Goal: Task Accomplishment & Management: Complete application form

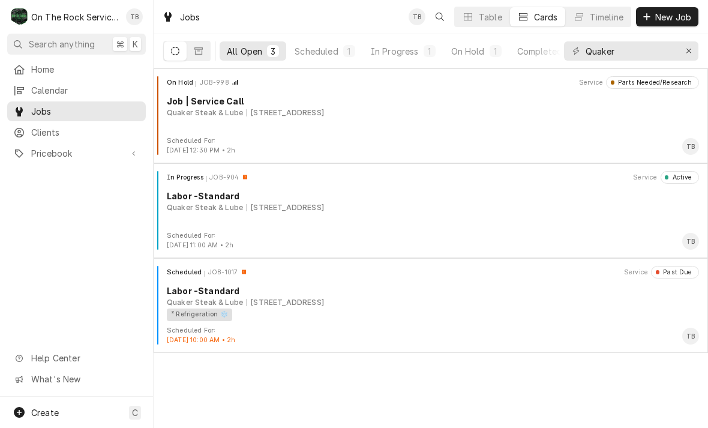
click at [383, 122] on div "On Hold JOB-998 Service Parts Needed/Research Job | Service Call Quaker Steak &…" at bounding box center [430, 106] width 545 height 60
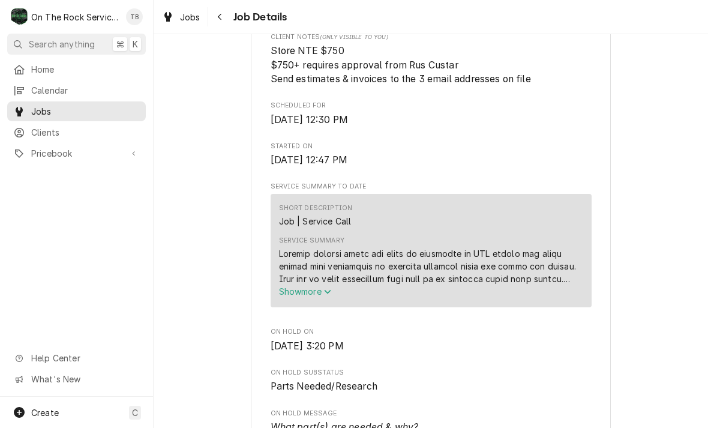
scroll to position [346, 0]
click at [236, 13] on span "Job Details" at bounding box center [259, 17] width 58 height 16
click at [227, 17] on button "Navigate back" at bounding box center [220, 16] width 19 height 19
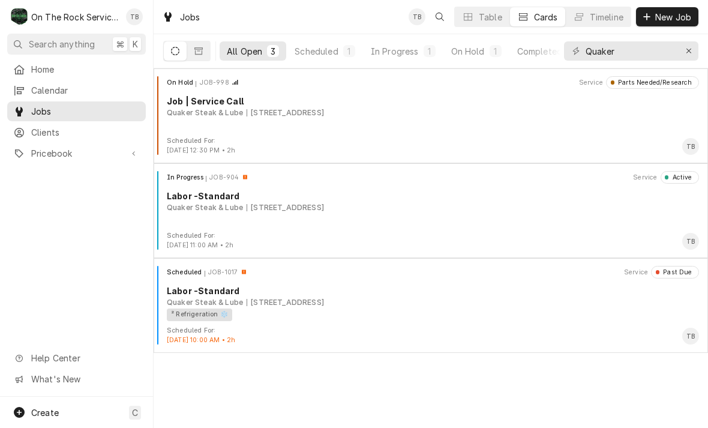
click at [324, 212] on div "10 Chrome Dr, Greenville, SC 29615" at bounding box center [285, 207] width 77 height 11
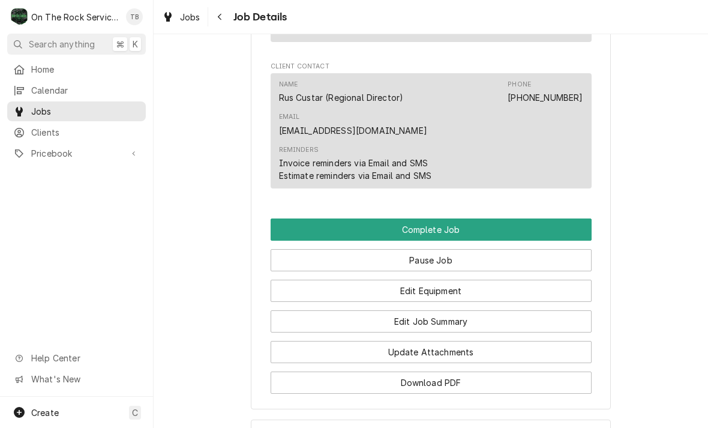
scroll to position [1151, 0]
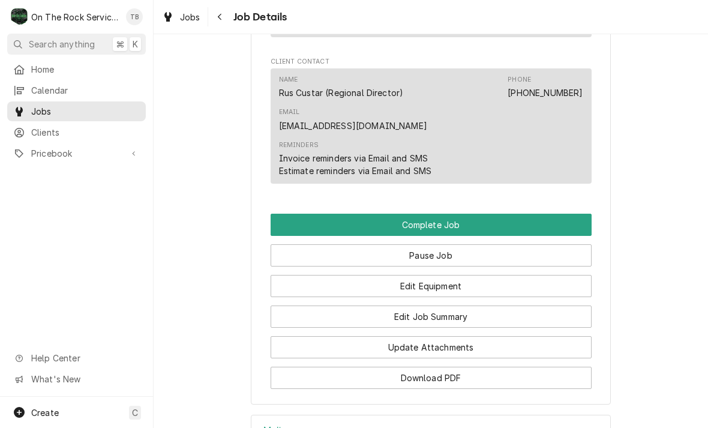
click at [436, 275] on button "Edit Equipment" at bounding box center [431, 286] width 321 height 22
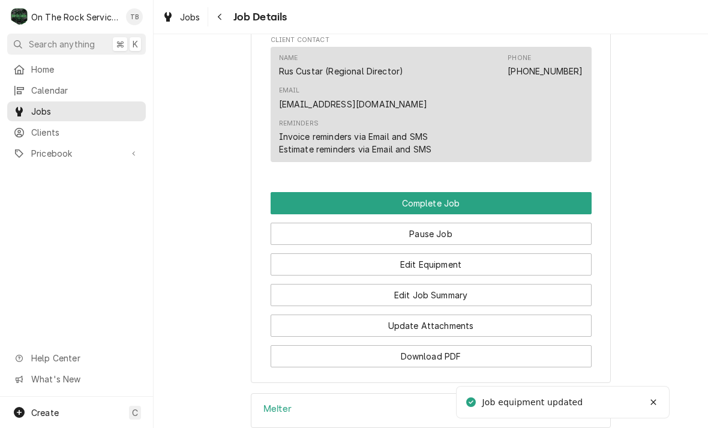
scroll to position [1185, 0]
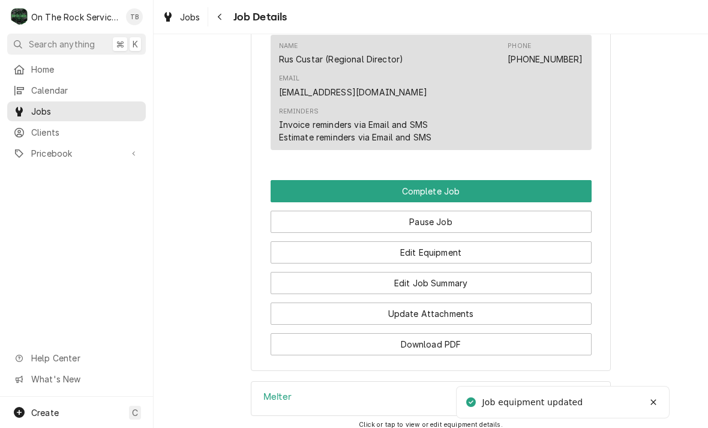
click at [454, 272] on button "Edit Job Summary" at bounding box center [431, 283] width 321 height 22
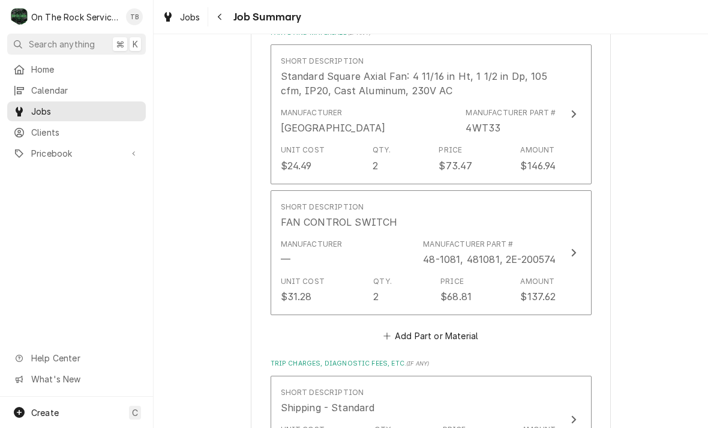
scroll to position [745, 0]
click at [543, 275] on div "Amount" at bounding box center [537, 280] width 34 height 11
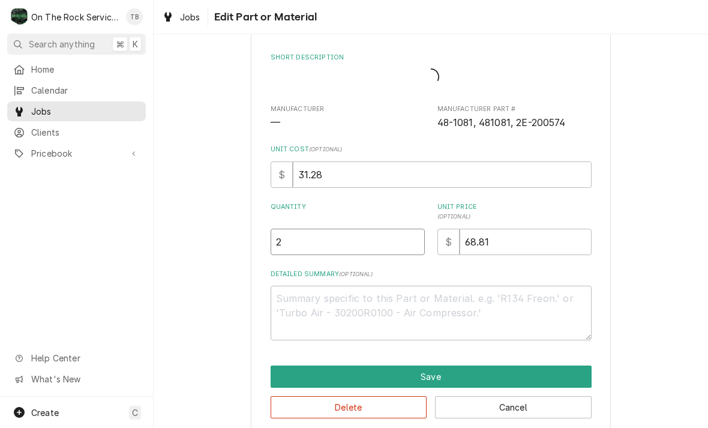
click at [306, 241] on input "2" at bounding box center [348, 242] width 154 height 26
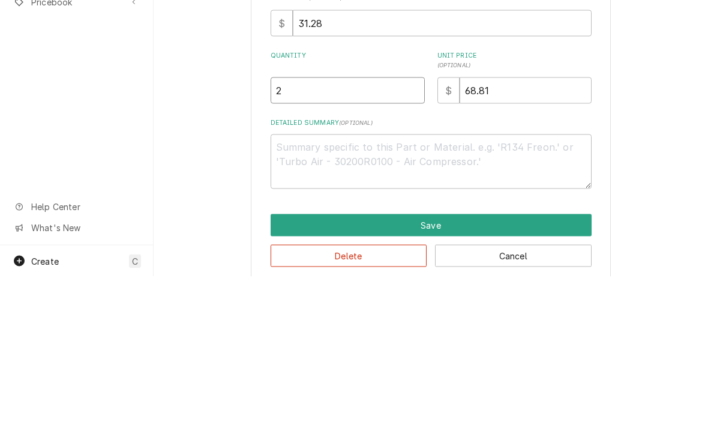
scroll to position [0, 0]
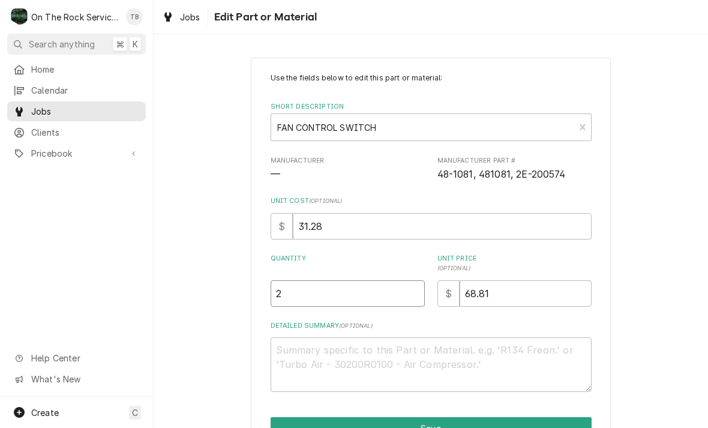
type textarea "x"
type input "1"
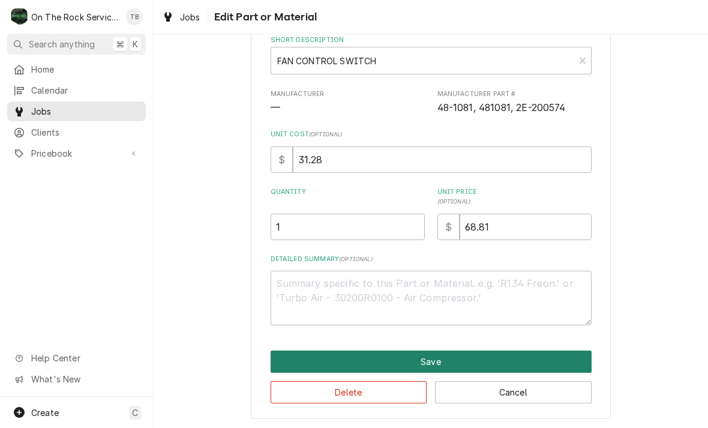
click at [436, 357] on button "Save" at bounding box center [431, 361] width 321 height 22
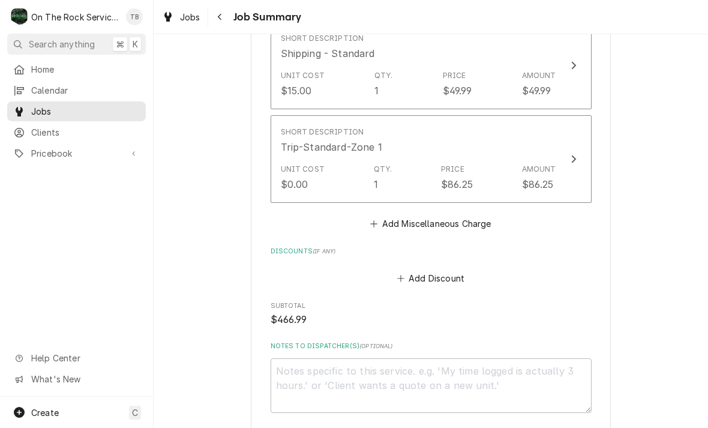
scroll to position [1097, 0]
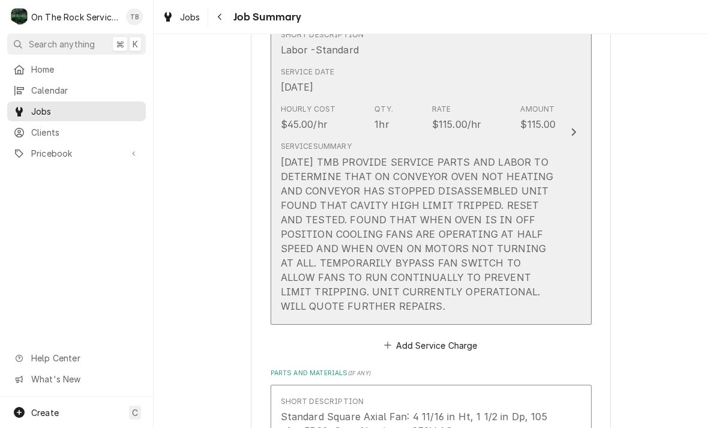
click at [350, 308] on div "7/21/25 TMB PROVIDE SERVICE PARTS AND LABOR TO DETERMINE THAT ON CONVEYOR OVEN …" at bounding box center [418, 234] width 275 height 158
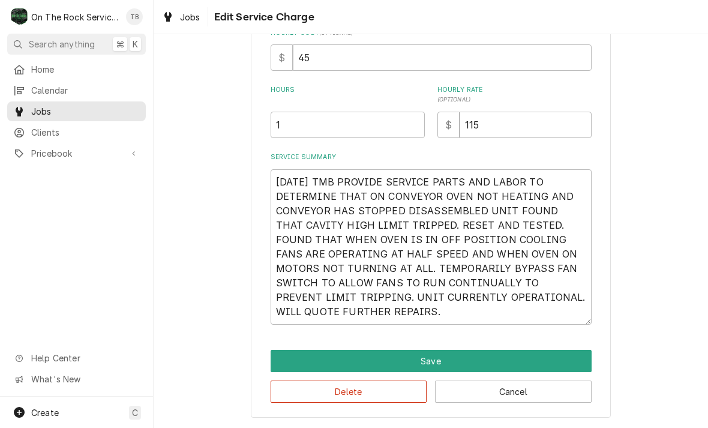
scroll to position [334, 0]
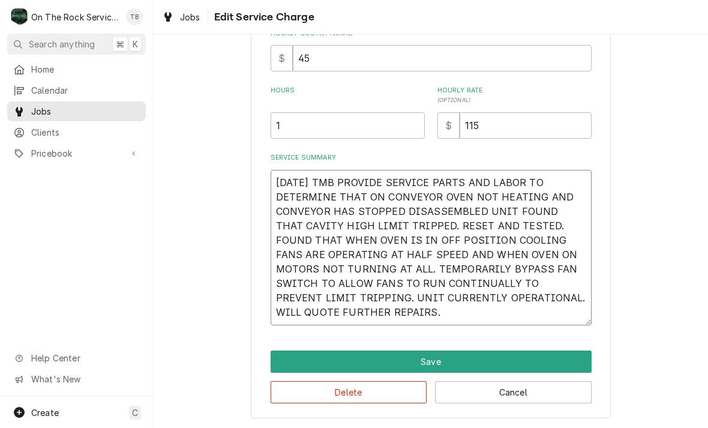
click at [385, 311] on textarea "7/21/25 TMB PROVIDE SERVICE PARTS AND LABOR TO DETERMINE THAT ON CONVEYOR OVEN …" at bounding box center [431, 247] width 321 height 155
type textarea "x"
type textarea "7/21/25 TMB PROVIDE SERVICE PARTS AND LABOR TO DETERMINE THAT ON CONVEYOR OVEN …"
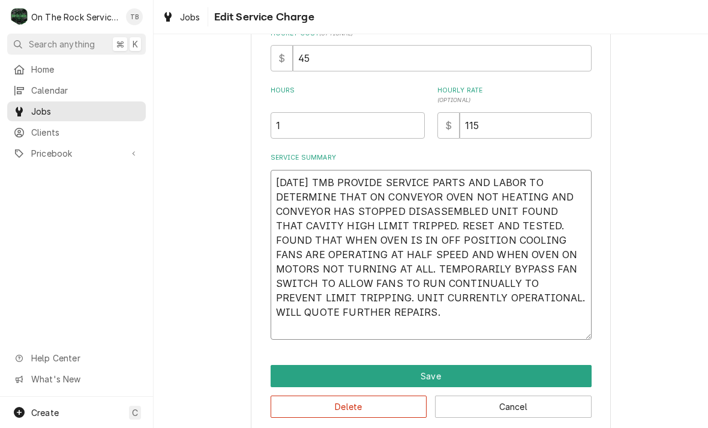
type textarea "x"
type textarea "7/21/25 TMB PROVIDE SERVICE PARTS AND LABOR TO DETERMINE THAT ON CONVEYOR OVEN …"
type textarea "x"
type textarea "7/21/25 TMB PROVIDE SERVICE PARTS AND LABOR TO DETERMINE THAT ON CONVEYOR OVEN …"
type textarea "x"
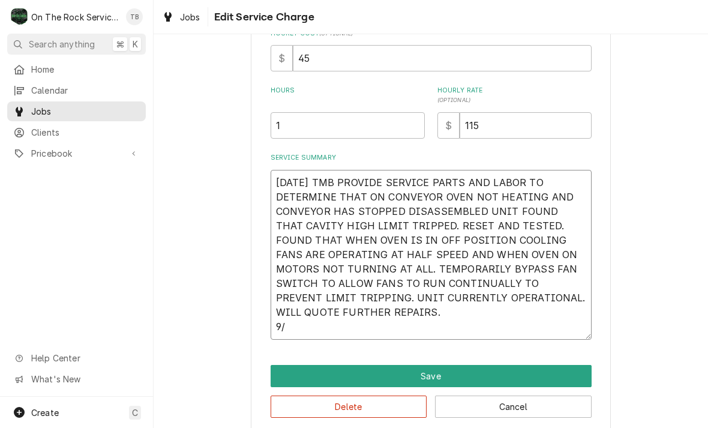
type textarea "7/21/25 TMB PROVIDE SERVICE PARTS AND LABOR TO DETERMINE THAT ON CONVEYOR OVEN …"
type textarea "x"
type textarea "7/21/25 TMB PROVIDE SERVICE PARTS AND LABOR TO DETERMINE THAT ON CONVEYOR OVEN …"
type textarea "x"
type textarea "7/21/25 TMB PROVIDE SERVICE PARTS AND LABOR TO DETERMINE THAT ON CONVEYOR OVEN …"
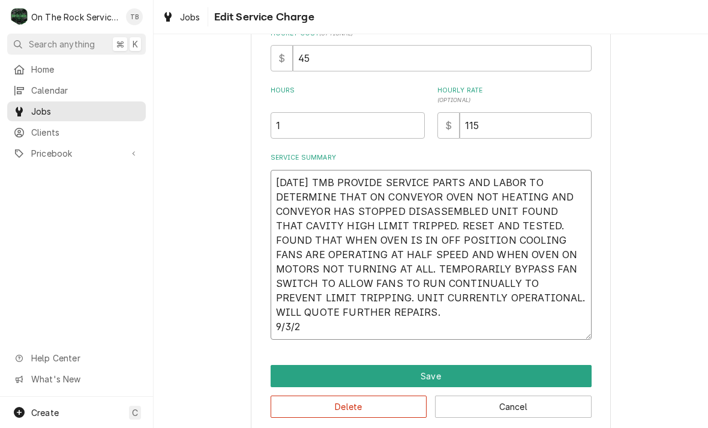
type textarea "x"
type textarea "7/21/25 TMB PROVIDE SERVICE PARTS AND LABOR TO DETERMINE THAT ON CONVEYOR OVEN …"
type textarea "x"
type textarea "7/21/25 TMB PROVIDE SERVICE PARTS AND LABOR TO DETERMINE THAT ON CONVEYOR OVEN …"
type textarea "x"
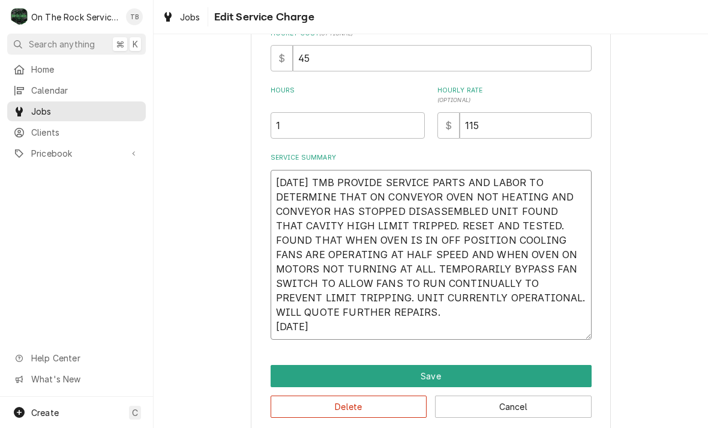
type textarea "7/21/25 TMB PROVIDE SERVICE PARTS AND LABOR TO DETERMINE THAT ON CONVEYOR OVEN …"
type textarea "x"
type textarea "7/21/25 TMB PROVIDE SERVICE PARTS AND LABOR TO DETERMINE THAT ON CONVEYOR OVEN …"
type textarea "x"
type textarea "7/21/25 TMB PROVIDE SERVICE PARTS AND LABOR TO DETERMINE THAT ON CONVEYOR OVEN …"
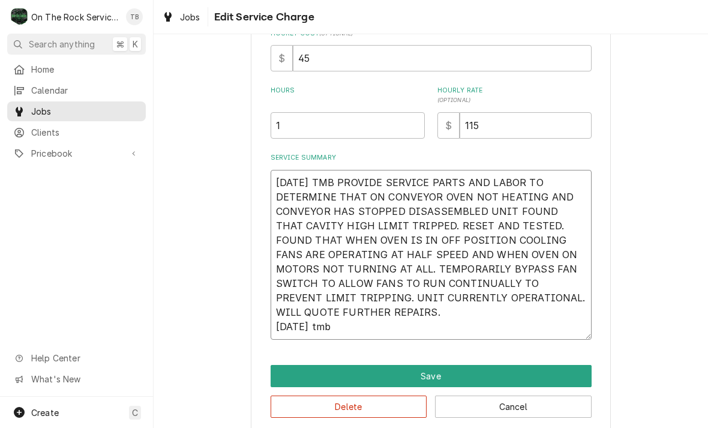
type textarea "x"
type textarea "7/21/25 TMB PROVIDE SERVICE PARTS AND LABOR TO DETERMINE THAT ON CONVEYOR OVEN …"
type textarea "x"
type textarea "7/21/25 TMB PROVIDE SERVICE PARTS AND LABOR TO DETERMINE THAT ON CONVEYOR OVEN …"
type textarea "x"
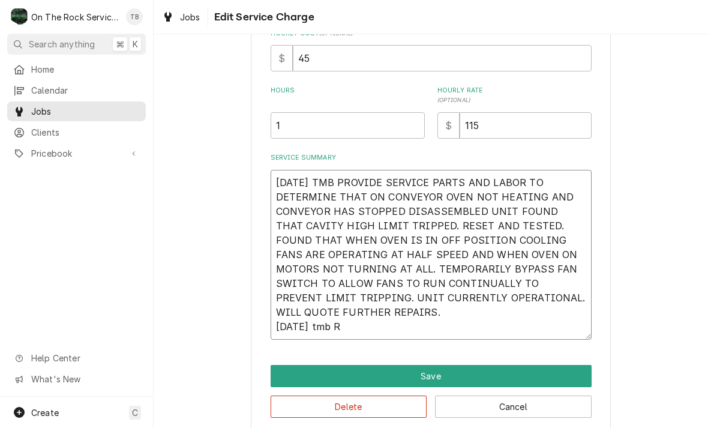
type textarea "7/21/25 TMB PROVIDE SERVICE PARTS AND LABOR TO DETERMINE THAT ON CONVEYOR OVEN …"
type textarea "x"
type textarea "7/21/25 TMB PROVIDE SERVICE PARTS AND LABOR TO DETERMINE THAT ON CONVEYOR OVEN …"
type textarea "x"
type textarea "7/21/25 TMB PROVIDE SERVICE PARTS AND LABOR TO DETERMINE THAT ON CONVEYOR OVEN …"
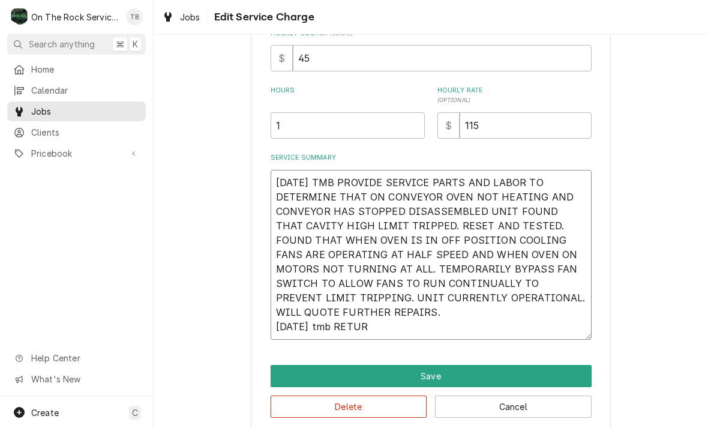
type textarea "x"
type textarea "7/21/25 TMB PROVIDE SERVICE PARTS AND LABOR TO DETERMINE THAT ON CONVEYOR OVEN …"
type textarea "x"
type textarea "7/21/25 TMB PROVIDE SERVICE PARTS AND LABOR TO DETERMINE THAT ON CONVEYOR OVEN …"
type textarea "x"
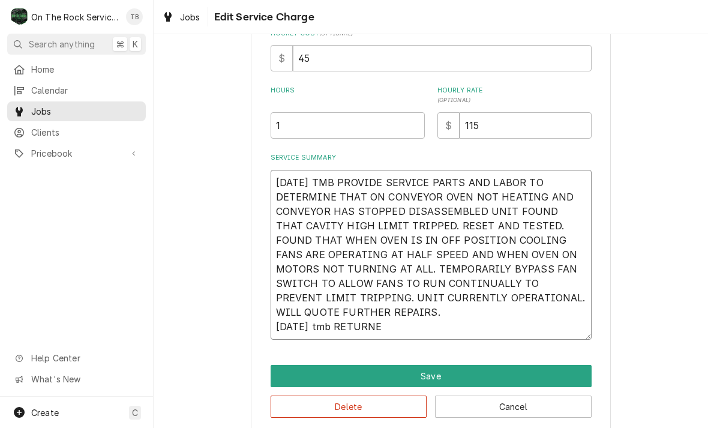
type textarea "7/21/25 TMB PROVIDE SERVICE PARTS AND LABOR TO DETERMINE THAT ON CONVEYOR OVEN …"
type textarea "x"
type textarea "7/21/25 TMB PROVIDE SERVICE PARTS AND LABOR TO DETERMINE THAT ON CONVEYOR OVEN …"
type textarea "x"
type textarea "7/21/25 TMB PROVIDE SERVICE PARTS AND LABOR TO DETERMINE THAT ON CONVEYOR OVEN …"
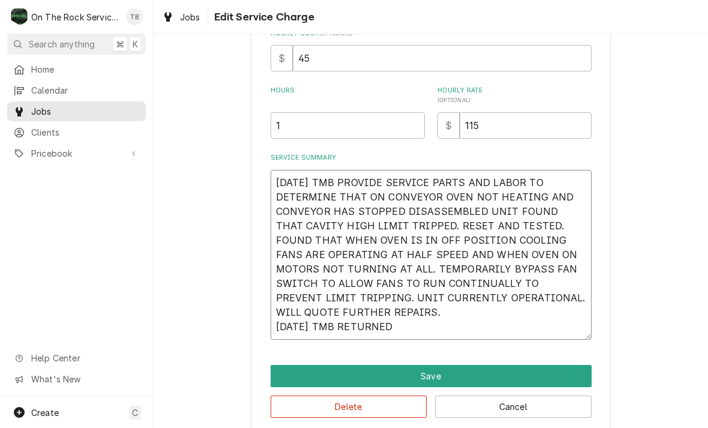
type textarea "x"
type textarea "7/21/25 TMB PROVIDE SERVICE PARTS AND LABOR TO DETERMINE THAT ON CONVEYOR OVEN …"
type textarea "x"
type textarea "7/21/25 TMB PROVIDE SERVICE PARTS AND LABOR TO DETERMINE THAT ON CONVEYOR OVEN …"
type textarea "x"
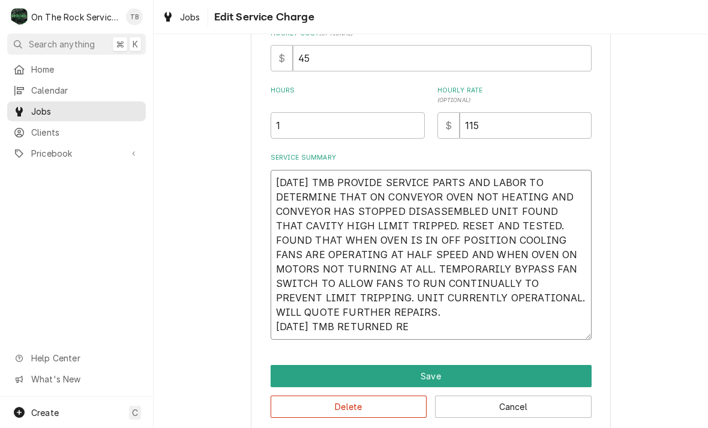
type textarea "7/21/25 TMB PROVIDE SERVICE PARTS AND LABOR TO DETERMINE THAT ON CONVEYOR OVEN …"
type textarea "x"
type textarea "7/21/25 TMB PROVIDE SERVICE PARTS AND LABOR TO DETERMINE THAT ON CONVEYOR OVEN …"
type textarea "x"
type textarea "7/21/25 TMB PROVIDE SERVICE PARTS AND LABOR TO DETERMINE THAT ON CONVEYOR OVEN …"
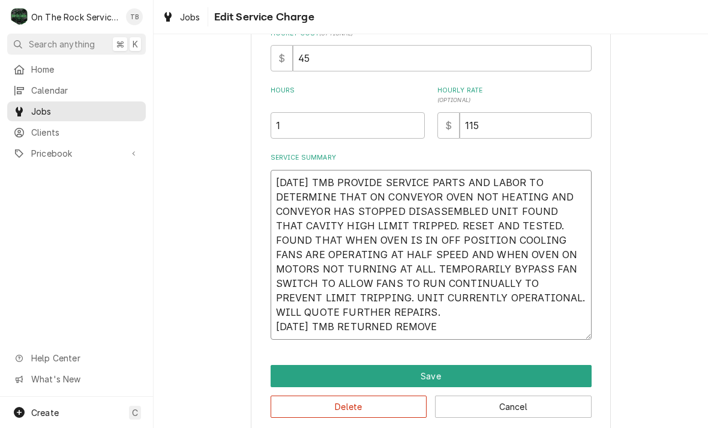
type textarea "x"
type textarea "7/21/25 TMB PROVIDE SERVICE PARTS AND LABOR TO DETERMINE THAT ON CONVEYOR OVEN …"
type textarea "x"
type textarea "7/21/25 TMB PROVIDE SERVICE PARTS AND LABOR TO DETERMINE THAT ON CONVEYOR OVEN …"
type textarea "x"
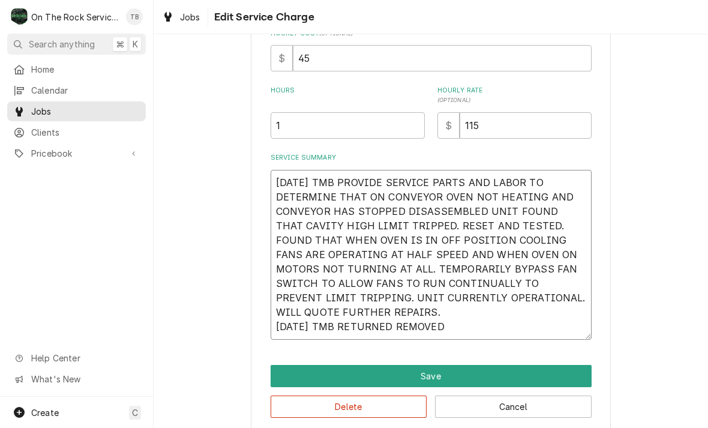
type textarea "7/21/25 TMB PROVIDE SERVICE PARTS AND LABOR TO DETERMINE THAT ON CONVEYOR OVEN …"
type textarea "x"
type textarea "7/21/25 TMB PROVIDE SERVICE PARTS AND LABOR TO DETERMINE THAT ON CONVEYOR OVEN …"
type textarea "x"
type textarea "7/21/25 TMB PROVIDE SERVICE PARTS AND LABOR TO DETERMINE THAT ON CONVEYOR OVEN …"
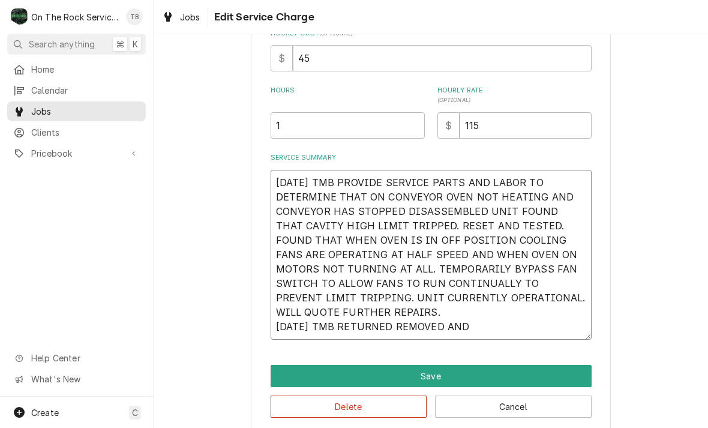
type textarea "x"
type textarea "7/21/25 TMB PROVIDE SERVICE PARTS AND LABOR TO DETERMINE THAT ON CONVEYOR OVEN …"
type textarea "x"
type textarea "7/21/25 TMB PROVIDE SERVICE PARTS AND LABOR TO DETERMINE THAT ON CONVEYOR OVEN …"
type textarea "x"
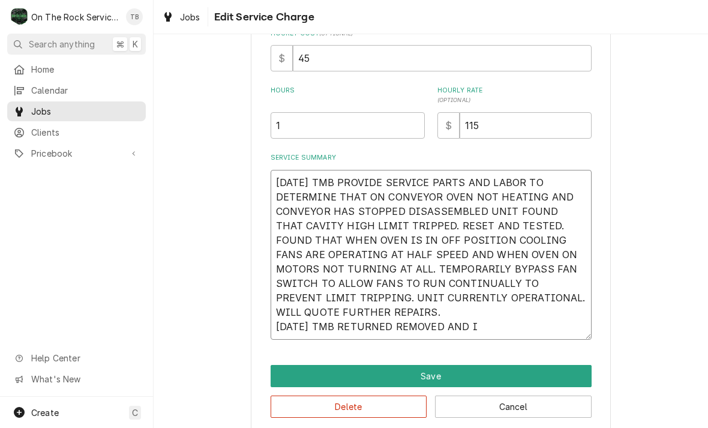
type textarea "7/21/25 TMB PROVIDE SERVICE PARTS AND LABOR TO DETERMINE THAT ON CONVEYOR OVEN …"
type textarea "x"
type textarea "7/21/25 TMB PROVIDE SERVICE PARTS AND LABOR TO DETERMINE THAT ON CONVEYOR OVEN …"
type textarea "x"
type textarea "7/21/25 TMB PROVIDE SERVICE PARTS AND LABOR TO DETERMINE THAT ON CONVEYOR OVEN …"
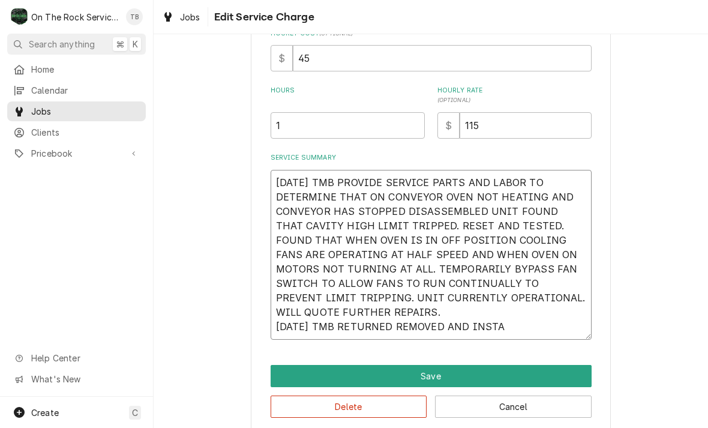
type textarea "x"
type textarea "7/21/25 TMB PROVIDE SERVICE PARTS AND LABOR TO DETERMINE THAT ON CONVEYOR OVEN …"
type textarea "x"
type textarea "7/21/25 TMB PROVIDE SERVICE PARTS AND LABOR TO DETERMINE THAT ON CONVEYOR OVEN …"
type textarea "x"
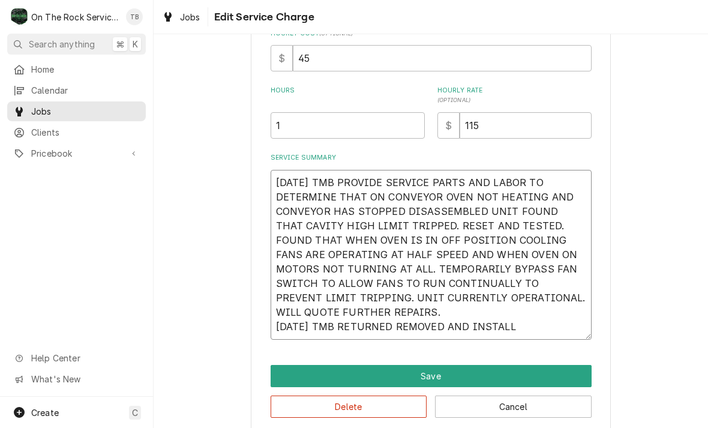
type textarea "7/21/25 TMB PROVIDE SERVICE PARTS AND LABOR TO DETERMINE THAT ON CONVEYOR OVEN …"
type textarea "x"
type textarea "7/21/25 TMB PROVIDE SERVICE PARTS AND LABOR TO DETERMINE THAT ON CONVEYOR OVEN …"
type textarea "x"
type textarea "7/21/25 TMB PROVIDE SERVICE PARTS AND LABOR TO DETERMINE THAT ON CONVEYOR OVEN …"
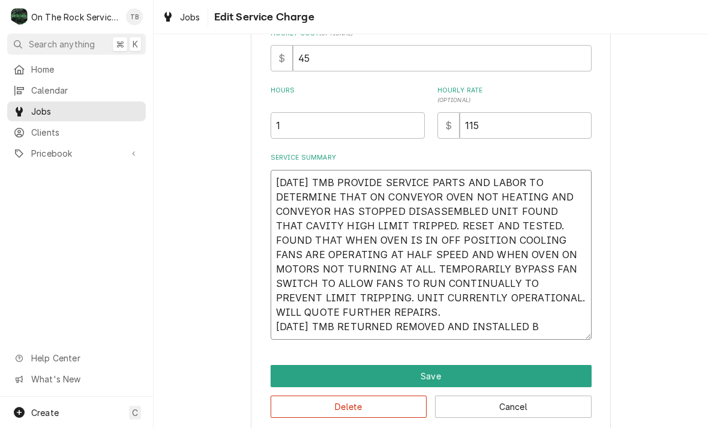
type textarea "x"
type textarea "7/21/25 TMB PROVIDE SERVICE PARTS AND LABOR TO DETERMINE THAT ON CONVEYOR OVEN …"
type textarea "x"
type textarea "7/21/25 TMB PROVIDE SERVICE PARTS AND LABOR TO DETERMINE THAT ON CONVEYOR OVEN …"
type textarea "x"
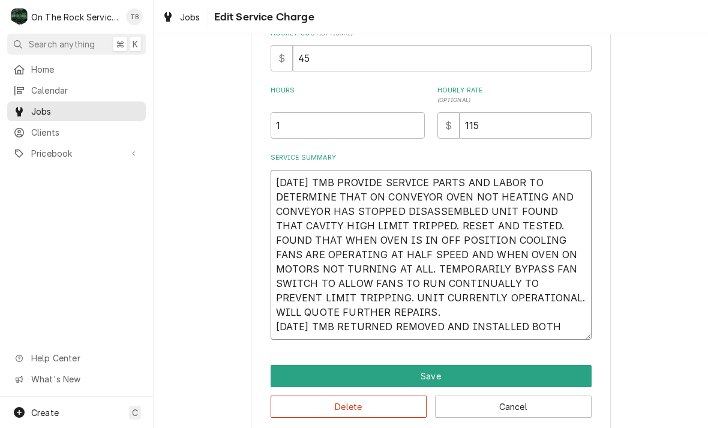
type textarea "7/21/25 TMB PROVIDE SERVICE PARTS AND LABOR TO DETERMINE THAT ON CONVEYOR OVEN …"
type textarea "x"
type textarea "7/21/25 TMB PROVIDE SERVICE PARTS AND LABOR TO DETERMINE THAT ON CONVEYOR OVEN …"
type textarea "x"
type textarea "7/21/25 TMB PROVIDE SERVICE PARTS AND LABOR TO DETERMINE THAT ON CONVEYOR OVEN …"
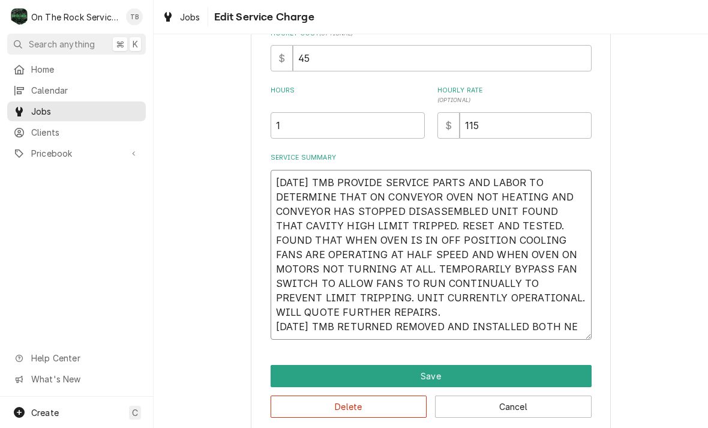
type textarea "x"
type textarea "7/21/25 TMB PROVIDE SERVICE PARTS AND LABOR TO DETERMINE THAT ON CONVEYOR OVEN …"
type textarea "x"
type textarea "7/21/25 TMB PROVIDE SERVICE PARTS AND LABOR TO DETERMINE THAT ON CONVEYOR OVEN …"
type textarea "x"
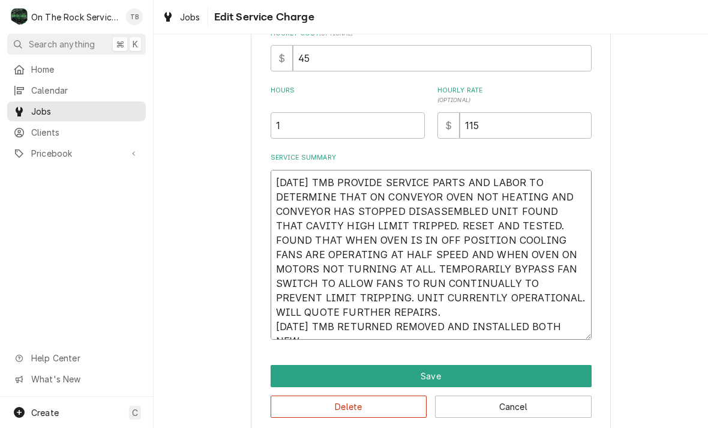
type textarea "7/21/25 TMB PROVIDE SERVICE PARTS AND LABOR TO DETERMINE THAT ON CONVEYOR OVEN …"
type textarea "x"
type textarea "7/21/25 TMB PROVIDE SERVICE PARTS AND LABOR TO DETERMINE THAT ON CONVEYOR OVEN …"
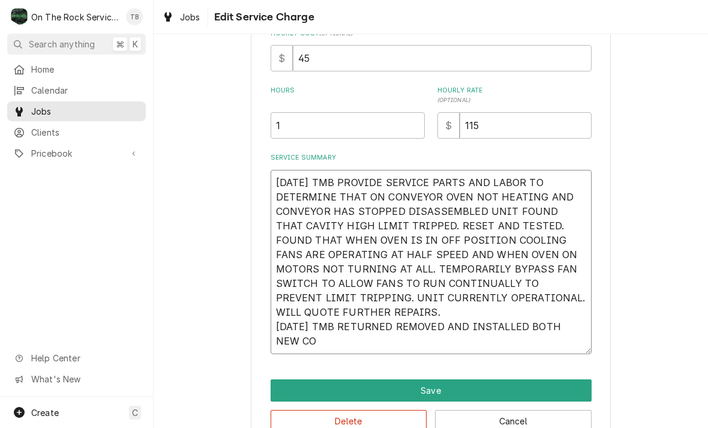
type textarea "x"
type textarea "7/21/25 TMB PROVIDE SERVICE PARTS AND LABOR TO DETERMINE THAT ON CONVEYOR OVEN …"
type textarea "x"
type textarea "7/21/25 TMB PROVIDE SERVICE PARTS AND LABOR TO DETERMINE THAT ON CONVEYOR OVEN …"
type textarea "x"
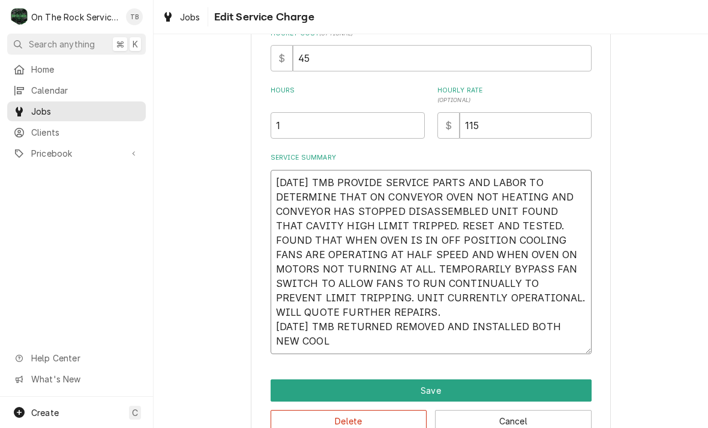
type textarea "7/21/25 TMB PROVIDE SERVICE PARTS AND LABOR TO DETERMINE THAT ON CONVEYOR OVEN …"
type textarea "x"
type textarea "7/21/25 TMB PROVIDE SERVICE PARTS AND LABOR TO DETERMINE THAT ON CONVEYOR OVEN …"
type textarea "x"
type textarea "7/21/25 TMB PROVIDE SERVICE PARTS AND LABOR TO DETERMINE THAT ON CONVEYOR OVEN …"
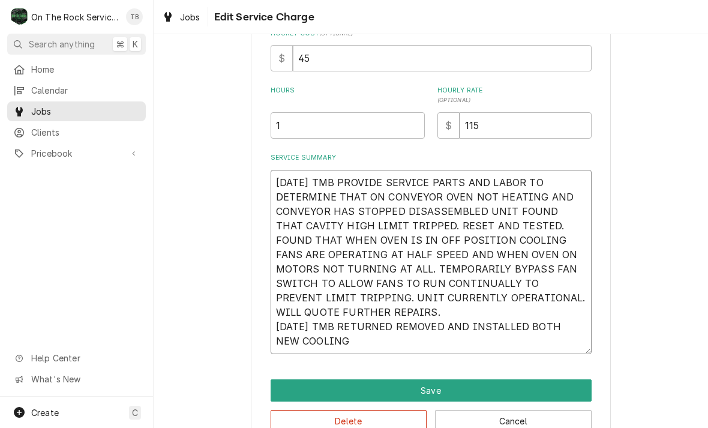
type textarea "x"
type textarea "7/21/25 TMB PROVIDE SERVICE PARTS AND LABOR TO DETERMINE THAT ON CONVEYOR OVEN …"
type textarea "x"
type textarea "7/21/25 TMB PROVIDE SERVICE PARTS AND LABOR TO DETERMINE THAT ON CONVEYOR OVEN …"
type textarea "x"
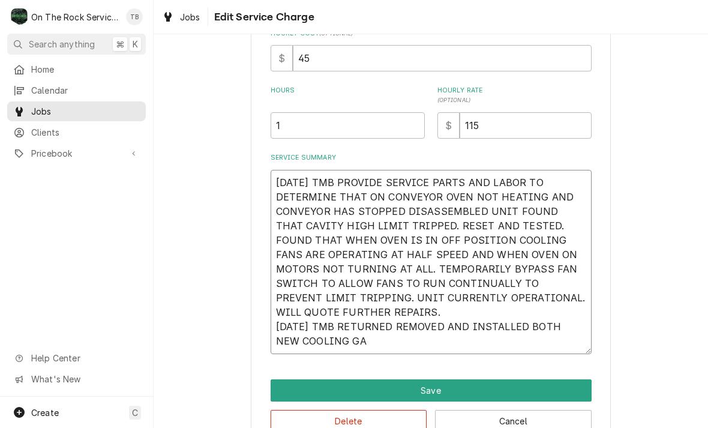
type textarea "7/21/25 TMB PROVIDE SERVICE PARTS AND LABOR TO DETERMINE THAT ON CONVEYOR OVEN …"
type textarea "x"
type textarea "7/21/25 TMB PROVIDE SERVICE PARTS AND LABOR TO DETERMINE THAT ON CONVEYOR OVEN …"
type textarea "x"
type textarea "7/21/25 TMB PROVIDE SERVICE PARTS AND LABOR TO DETERMINE THAT ON CONVEYOR OVEN …"
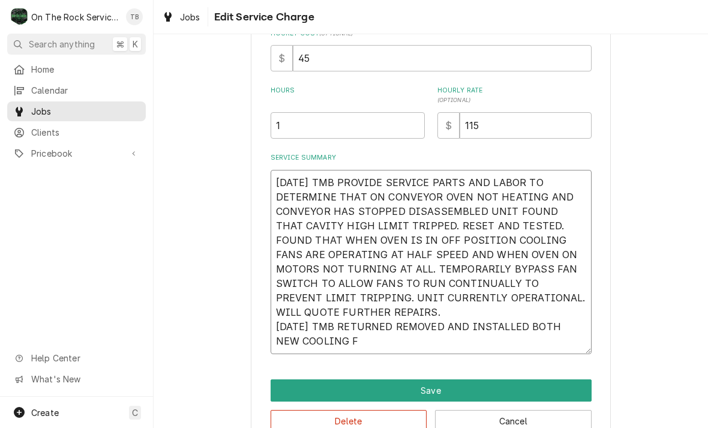
type textarea "x"
type textarea "7/21/25 TMB PROVIDE SERVICE PARTS AND LABOR TO DETERMINE THAT ON CONVEYOR OVEN …"
type textarea "x"
type textarea "7/21/25 TMB PROVIDE SERVICE PARTS AND LABOR TO DETERMINE THAT ON CONVEYOR OVEN …"
type textarea "x"
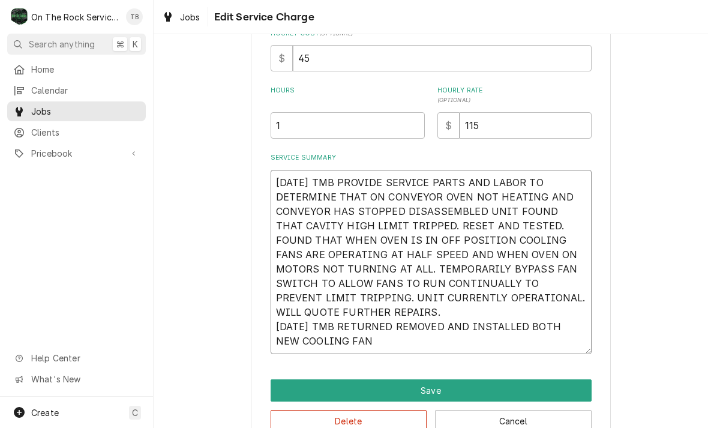
type textarea "7/21/25 TMB PROVIDE SERVICE PARTS AND LABOR TO DETERMINE THAT ON CONVEYOR OVEN …"
type textarea "x"
type textarea "7/21/25 TMB PROVIDE SERVICE PARTS AND LABOR TO DETERMINE THAT ON CONVEYOR OVEN …"
type textarea "x"
type textarea "7/21/25 TMB PROVIDE SERVICE PARTS AND LABOR TO DETERMINE THAT ON CONVEYOR OVEN …"
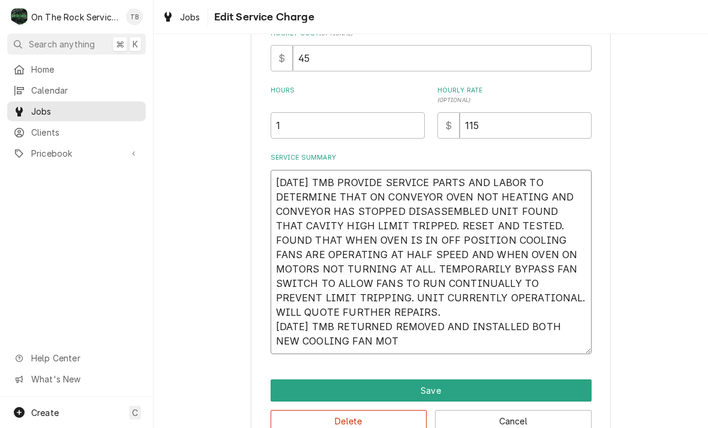
type textarea "x"
type textarea "7/21/25 TMB PROVIDE SERVICE PARTS AND LABOR TO DETERMINE THAT ON CONVEYOR OVEN …"
type textarea "x"
type textarea "7/21/25 TMB PROVIDE SERVICE PARTS AND LABOR TO DETERMINE THAT ON CONVEYOR OVEN …"
type textarea "x"
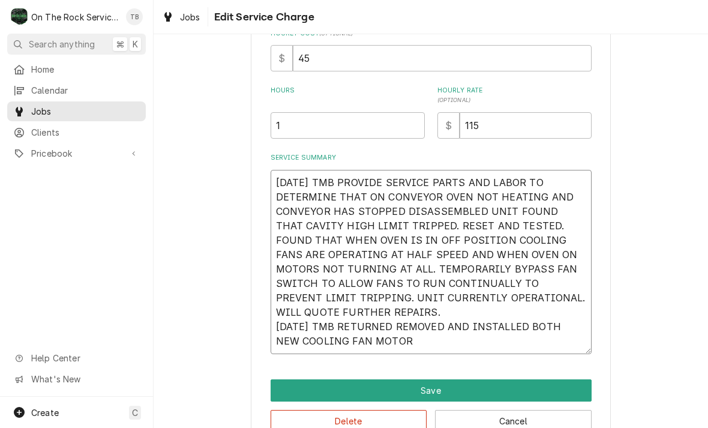
type textarea "7/21/25 TMB PROVIDE SERVICE PARTS AND LABOR TO DETERMINE THAT ON CONVEYOR OVEN …"
type textarea "x"
type textarea "7/21/25 TMB PROVIDE SERVICE PARTS AND LABOR TO DETERMINE THAT ON CONVEYOR OVEN …"
type textarea "x"
type textarea "7/21/25 TMB PROVIDE SERVICE PARTS AND LABOR TO DETERMINE THAT ON CONVEYOR OVEN …"
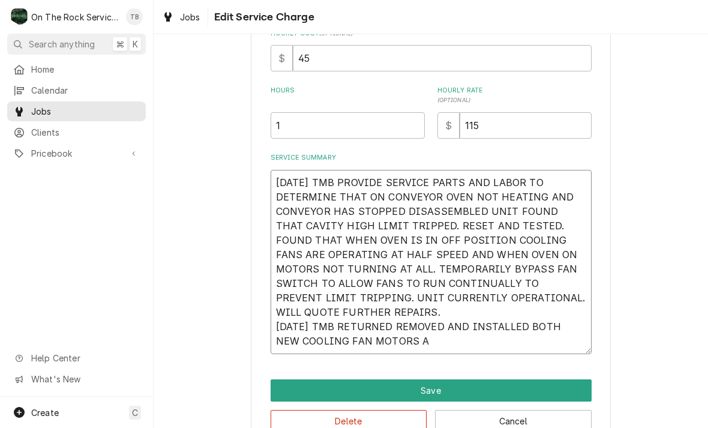
type textarea "x"
type textarea "7/21/25 TMB PROVIDE SERVICE PARTS AND LABOR TO DETERMINE THAT ON CONVEYOR OVEN …"
type textarea "x"
type textarea "7/21/25 TMB PROVIDE SERVICE PARTS AND LABOR TO DETERMINE THAT ON CONVEYOR OVEN …"
type textarea "x"
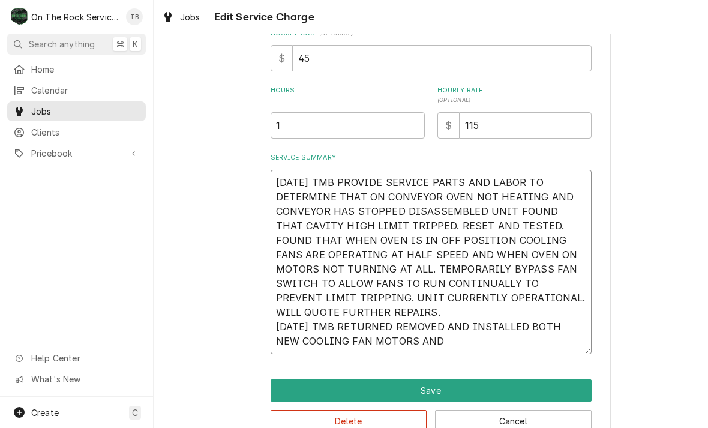
type textarea "7/21/25 TMB PROVIDE SERVICE PARTS AND LABOR TO DETERMINE THAT ON CONVEYOR OVEN …"
type textarea "x"
type textarea "7/21/25 TMB PROVIDE SERVICE PARTS AND LABOR TO DETERMINE THAT ON CONVEYOR OVEN …"
type textarea "x"
type textarea "7/21/25 TMB PROVIDE SERVICE PARTS AND LABOR TO DETERMINE THAT ON CONVEYOR OVEN …"
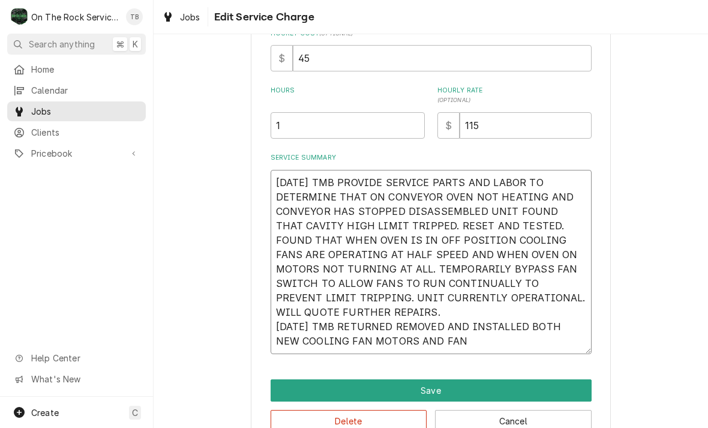
type textarea "x"
type textarea "7/21/25 TMB PROVIDE SERVICE PARTS AND LABOR TO DETERMINE THAT ON CONVEYOR OVEN …"
type textarea "x"
type textarea "7/21/25 TMB PROVIDE SERVICE PARTS AND LABOR TO DETERMINE THAT ON CONVEYOR OVEN …"
type textarea "x"
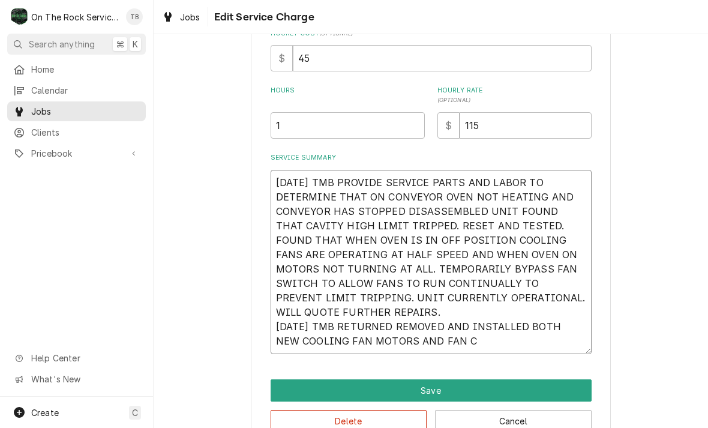
type textarea "7/21/25 TMB PROVIDE SERVICE PARTS AND LABOR TO DETERMINE THAT ON CONVEYOR OVEN …"
type textarea "x"
type textarea "7/21/25 TMB PROVIDE SERVICE PARTS AND LABOR TO DETERMINE THAT ON CONVEYOR OVEN …"
type textarea "x"
type textarea "7/21/25 TMB PROVIDE SERVICE PARTS AND LABOR TO DETERMINE THAT ON CONVEYOR OVEN …"
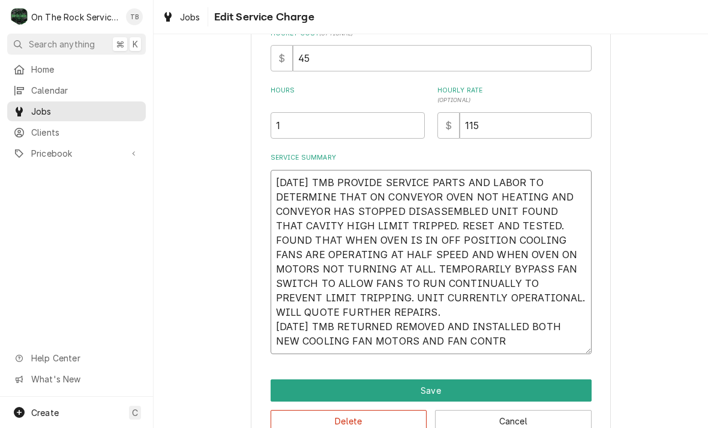
type textarea "x"
type textarea "7/21/25 TMB PROVIDE SERVICE PARTS AND LABOR TO DETERMINE THAT ON CONVEYOR OVEN …"
type textarea "x"
type textarea "7/21/25 TMB PROVIDE SERVICE PARTS AND LABOR TO DETERMINE THAT ON CONVEYOR OVEN …"
type textarea "x"
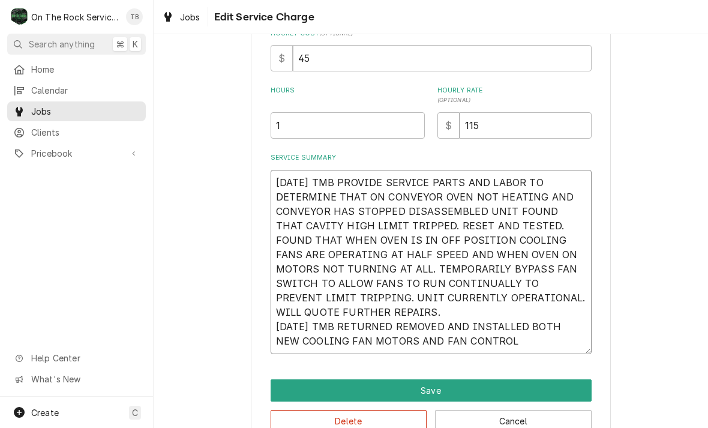
type textarea "7/21/25 TMB PROVIDE SERVICE PARTS AND LABOR TO DETERMINE THAT ON CONVEYOR OVEN …"
type textarea "x"
type textarea "7/21/25 TMB PROVIDE SERVICE PARTS AND LABOR TO DETERMINE THAT ON CONVEYOR OVEN …"
type textarea "x"
type textarea "7/21/25 TMB PROVIDE SERVICE PARTS AND LABOR TO DETERMINE THAT ON CONVEYOR OVEN …"
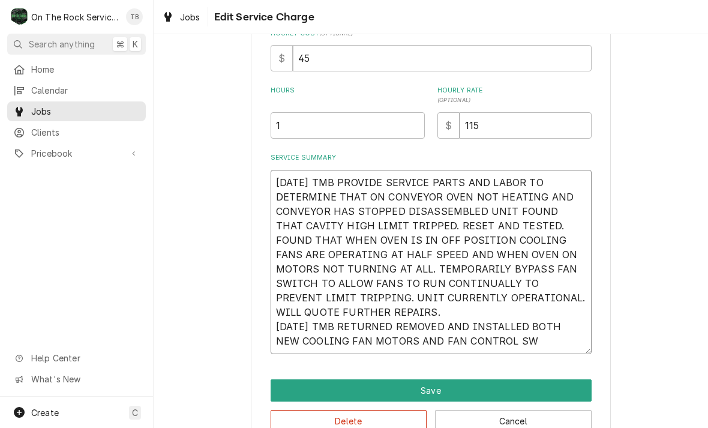
type textarea "x"
type textarea "7/21/25 TMB PROVIDE SERVICE PARTS AND LABOR TO DETERMINE THAT ON CONVEYOR OVEN …"
type textarea "x"
type textarea "7/21/25 TMB PROVIDE SERVICE PARTS AND LABOR TO DETERMINE THAT ON CONVEYOR OVEN …"
type textarea "x"
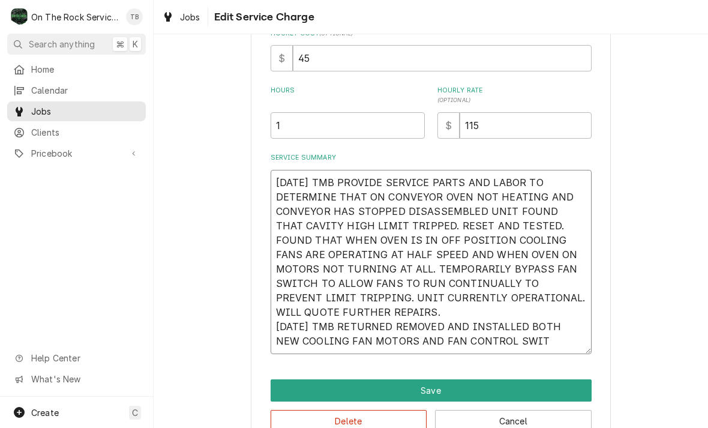
type textarea "7/21/25 TMB PROVIDE SERVICE PARTS AND LABOR TO DETERMINE THAT ON CONVEYOR OVEN …"
type textarea "x"
type textarea "7/21/25 TMB PROVIDE SERVICE PARTS AND LABOR TO DETERMINE THAT ON CONVEYOR OVEN …"
type textarea "x"
type textarea "7/21/25 TMB PROVIDE SERVICE PARTS AND LABOR TO DETERMINE THAT ON CONVEYOR OVEN …"
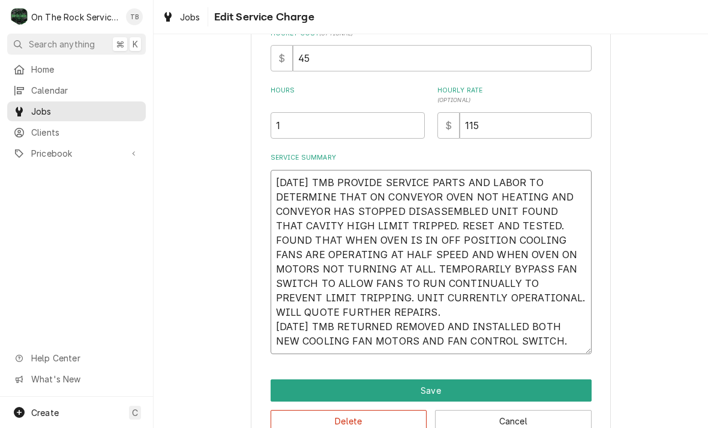
type textarea "x"
type textarea "7/21/25 TMB PROVIDE SERVICE PARTS AND LABOR TO DETERMINE THAT ON CONVEYOR OVEN …"
type textarea "x"
type textarea "7/21/25 TMB PROVIDE SERVICE PARTS AND LABOR TO DETERMINE THAT ON CONVEYOR OVEN …"
type textarea "x"
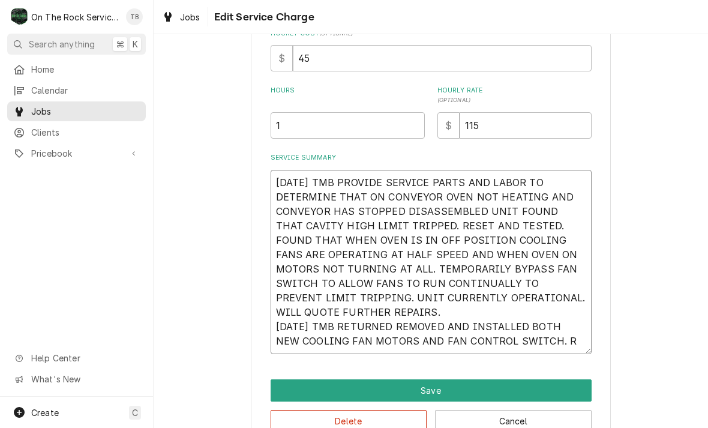
type textarea "7/21/25 TMB PROVIDE SERVICE PARTS AND LABOR TO DETERMINE THAT ON CONVEYOR OVEN …"
type textarea "x"
type textarea "7/21/25 TMB PROVIDE SERVICE PARTS AND LABOR TO DETERMINE THAT ON CONVEYOR OVEN …"
type textarea "x"
type textarea "7/21/25 TMB PROVIDE SERVICE PARTS AND LABOR TO DETERMINE THAT ON CONVEYOR OVEN …"
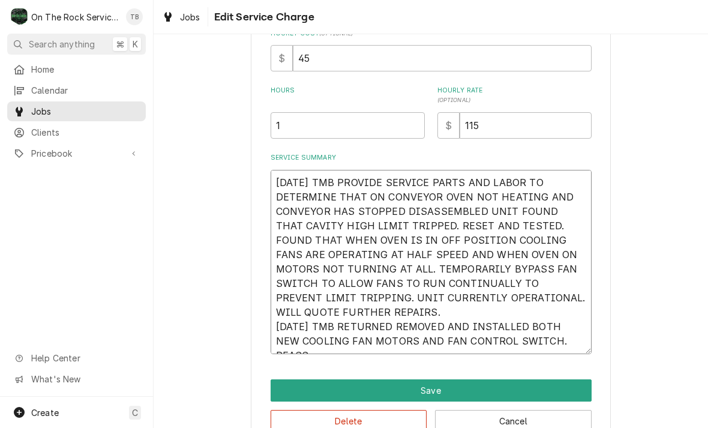
type textarea "x"
type textarea "7/21/25 TMB PROVIDE SERVICE PARTS AND LABOR TO DETERMINE THAT ON CONVEYOR OVEN …"
type textarea "x"
type textarea "7/21/25 TMB PROVIDE SERVICE PARTS AND LABOR TO DETERMINE THAT ON CONVEYOR OVEN …"
type textarea "x"
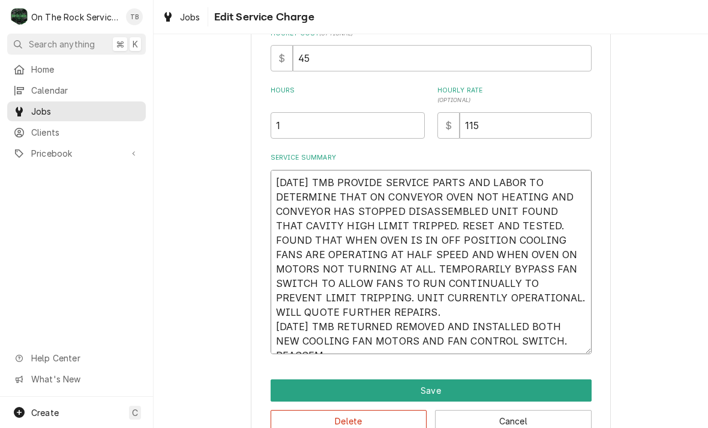
type textarea "7/21/25 TMB PROVIDE SERVICE PARTS AND LABOR TO DETERMINE THAT ON CONVEYOR OVEN …"
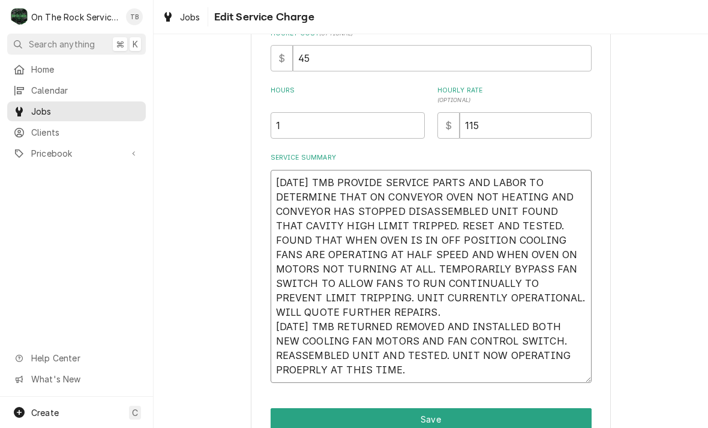
click at [303, 374] on textarea "7/21/25 TMB PROVIDE SERVICE PARTS AND LABOR TO DETERMINE THAT ON CONVEYOR OVEN …" at bounding box center [431, 276] width 321 height 213
click at [305, 371] on textarea "7/21/25 TMB PROVIDE SERVICE PARTS AND LABOR TO DETERMINE THAT ON CONVEYOR OVEN …" at bounding box center [431, 276] width 321 height 213
click at [458, 368] on textarea "7/21/25 TMB PROVIDE SERVICE PARTS AND LABOR TO DETERMINE THAT ON CONVEYOR OVEN …" at bounding box center [431, 276] width 321 height 213
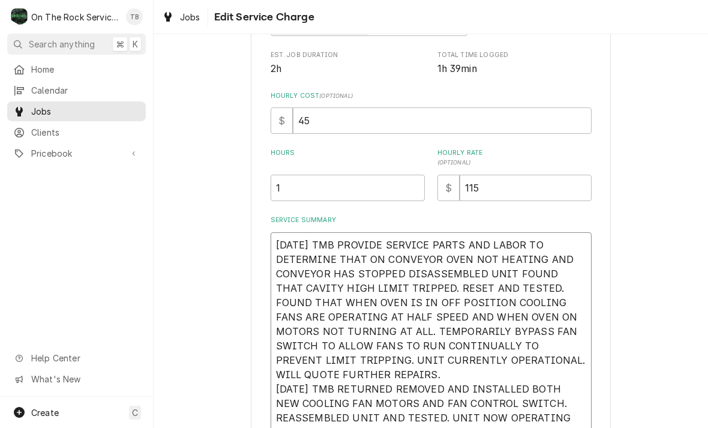
scroll to position [276, 0]
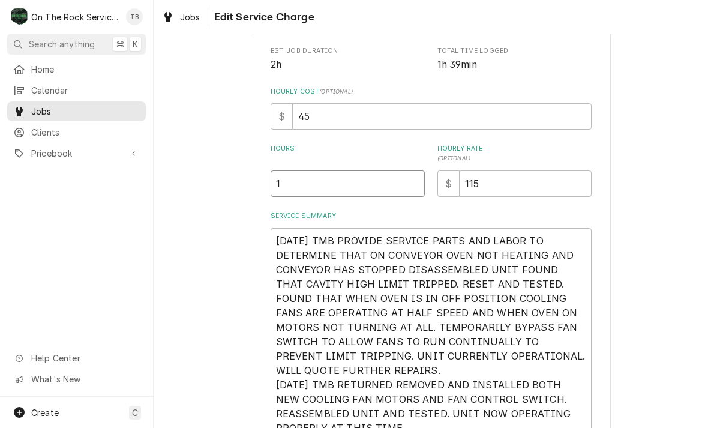
click at [289, 188] on input "1" at bounding box center [348, 183] width 154 height 26
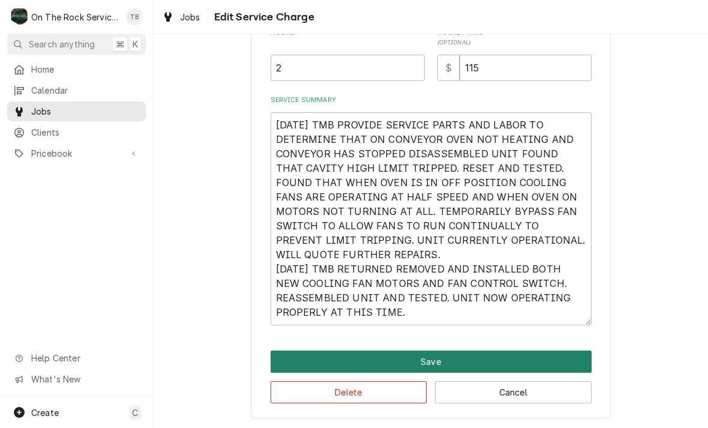
click at [425, 362] on button "Save" at bounding box center [431, 361] width 321 height 22
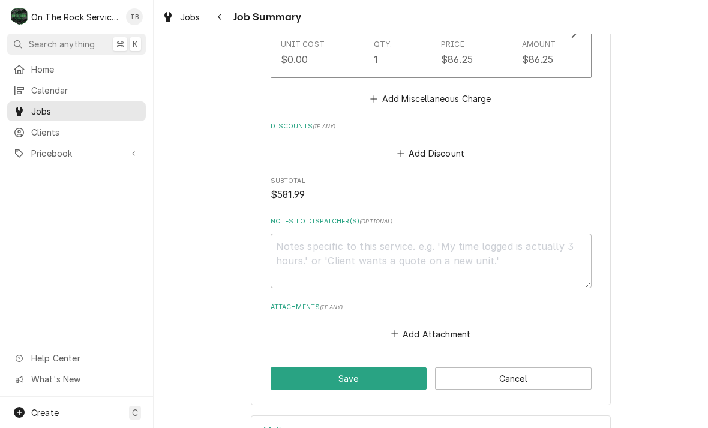
scroll to position [1336, 0]
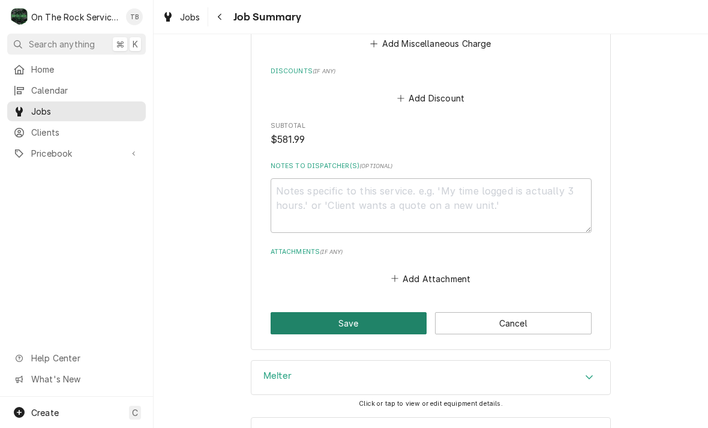
click at [346, 319] on button "Save" at bounding box center [349, 323] width 157 height 22
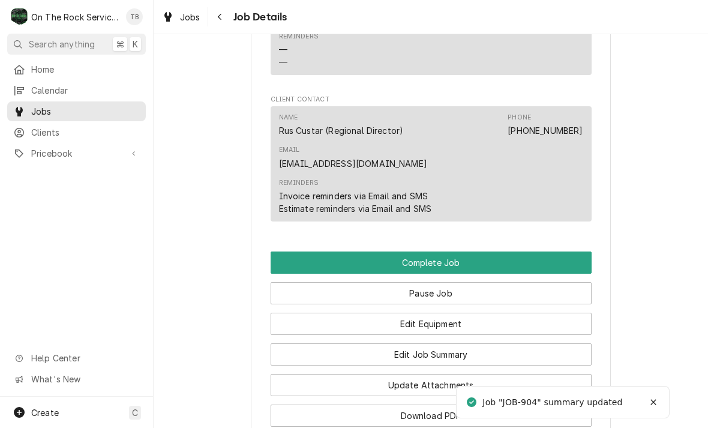
scroll to position [1157, 0]
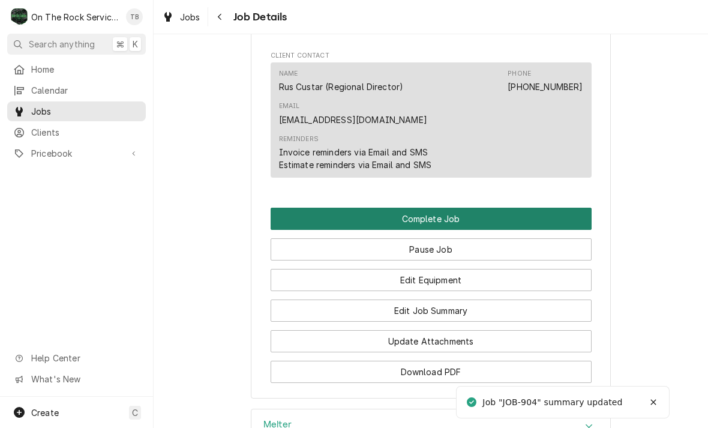
click at [467, 208] on button "Complete Job" at bounding box center [431, 219] width 321 height 22
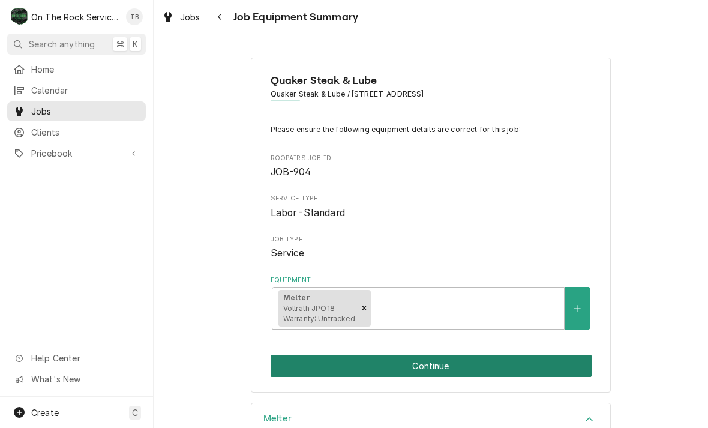
click at [499, 356] on button "Continue" at bounding box center [431, 366] width 321 height 22
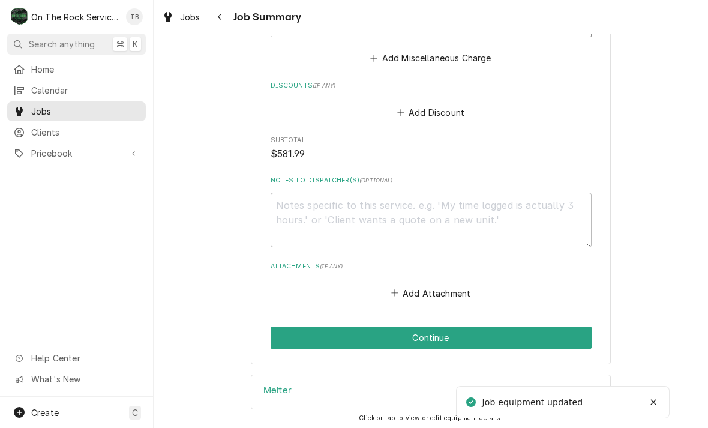
scroll to position [1339, 0]
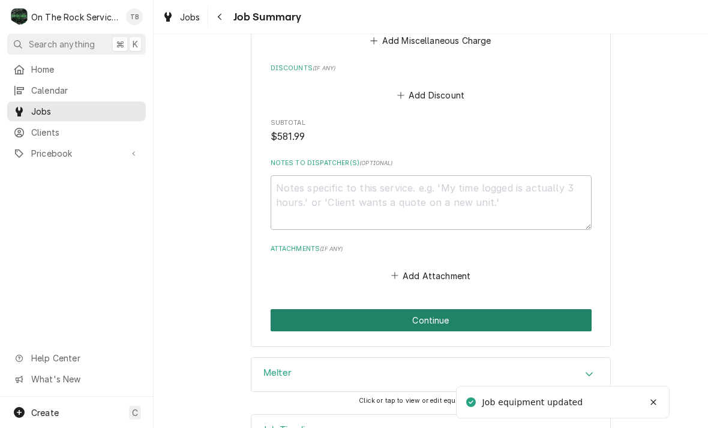
click at [438, 321] on button "Continue" at bounding box center [431, 320] width 321 height 22
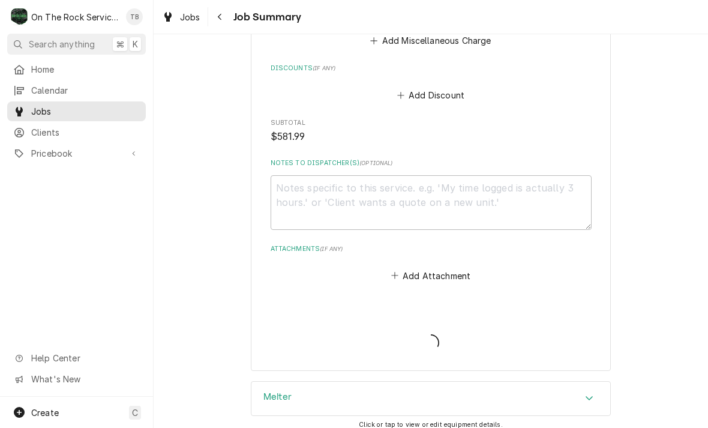
type textarea "x"
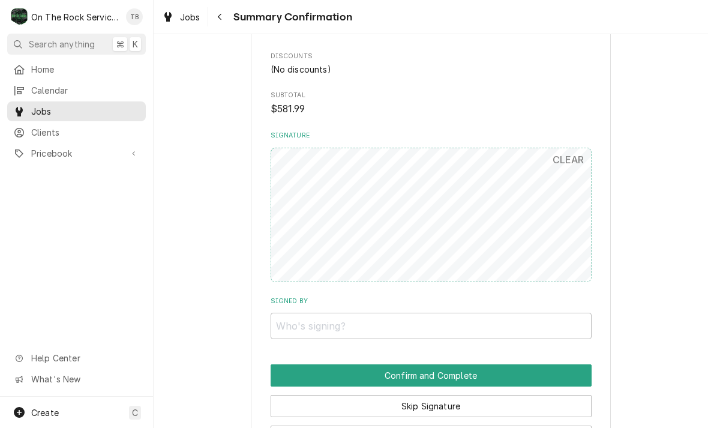
scroll to position [1092, 0]
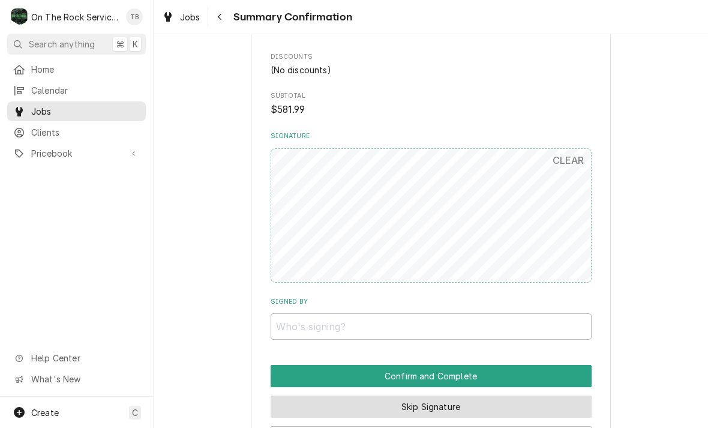
click at [469, 400] on button "Skip Signature" at bounding box center [431, 406] width 321 height 22
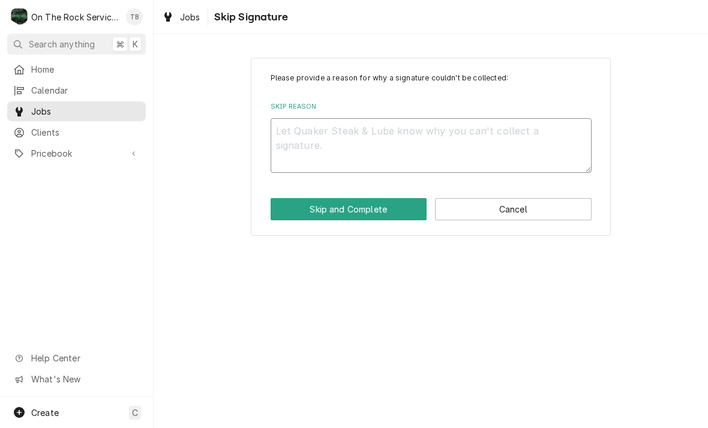
click at [317, 147] on textarea "Skip Reason" at bounding box center [431, 145] width 321 height 55
type textarea "x"
type textarea "S"
type textarea "x"
type textarea "SK"
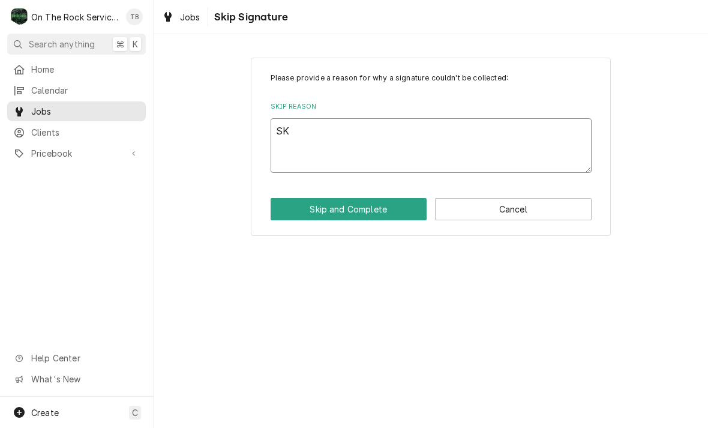
type textarea "x"
type textarea "SKI"
type textarea "x"
type textarea "SKIP"
click at [353, 213] on button "Skip and Complete" at bounding box center [349, 209] width 157 height 22
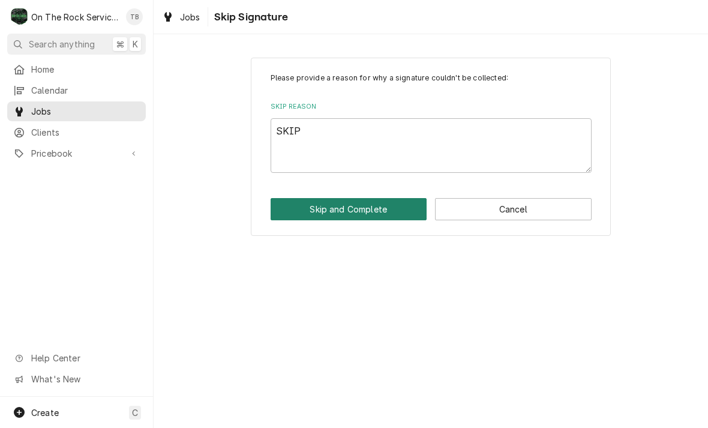
type textarea "x"
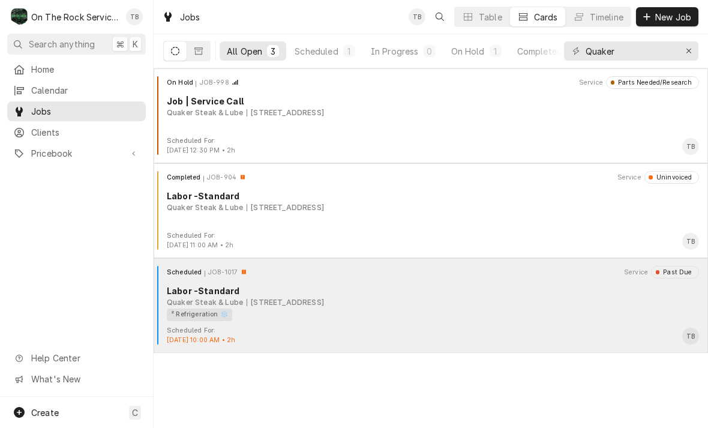
click at [374, 308] on div "² Refrigeration ❄️" at bounding box center [429, 314] width 524 height 13
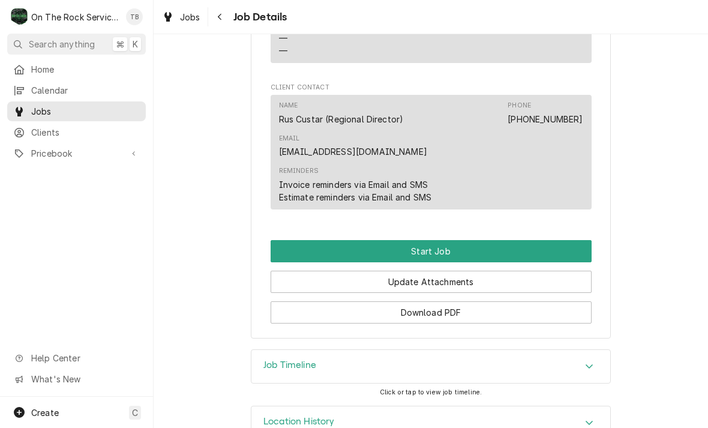
scroll to position [1048, 0]
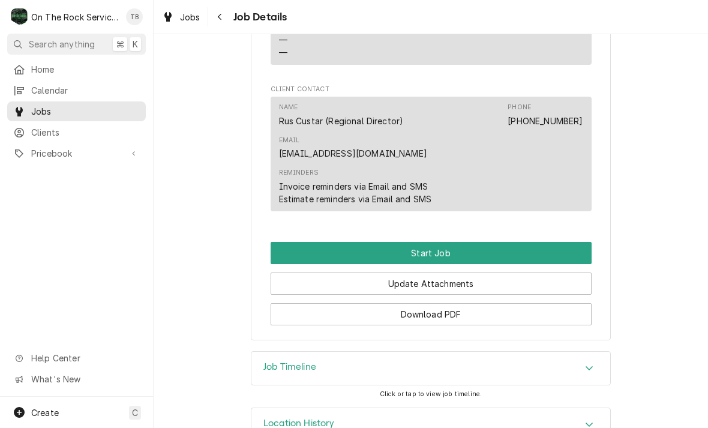
click at [595, 418] on div "Accordion Header" at bounding box center [589, 425] width 18 height 14
click at [591, 419] on icon "Accordion Header" at bounding box center [589, 424] width 8 height 10
click at [588, 422] on icon "Accordion Header" at bounding box center [589, 424] width 7 height 4
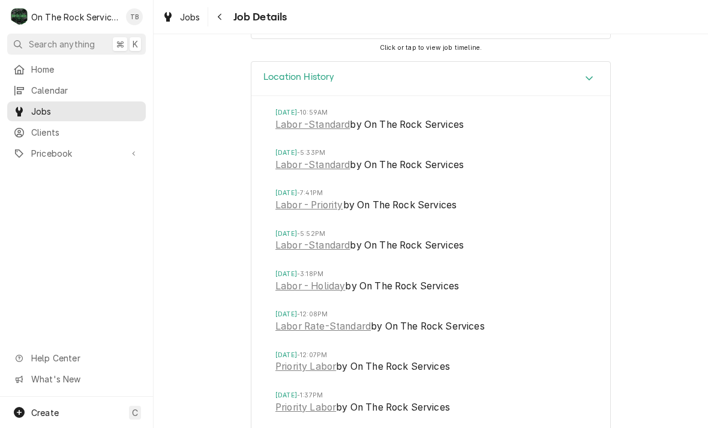
scroll to position [1395, 0]
click at [332, 117] on link "Labor -Standard" at bounding box center [312, 124] width 74 height 14
click at [284, 157] on link "Labor -Standard" at bounding box center [312, 164] width 74 height 14
click at [318, 197] on link "Labor - Priority" at bounding box center [309, 204] width 68 height 14
click at [325, 238] on link "Labor -Standard" at bounding box center [312, 245] width 74 height 14
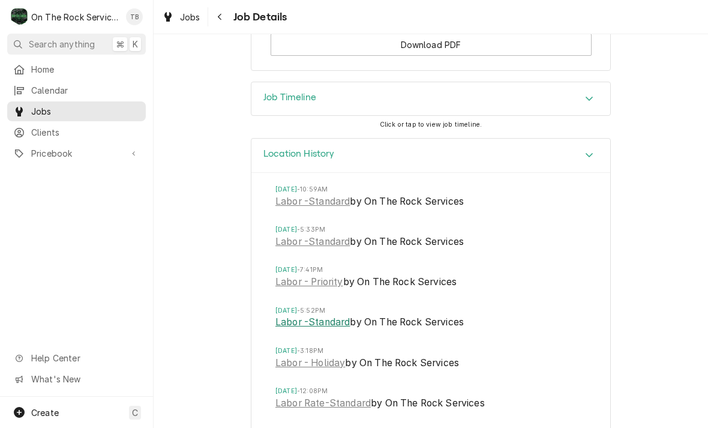
scroll to position [1249, 0]
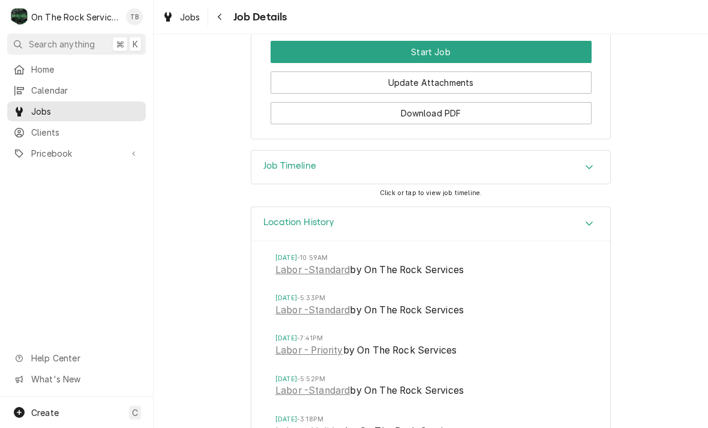
click at [593, 218] on icon "Accordion Header" at bounding box center [589, 223] width 8 height 10
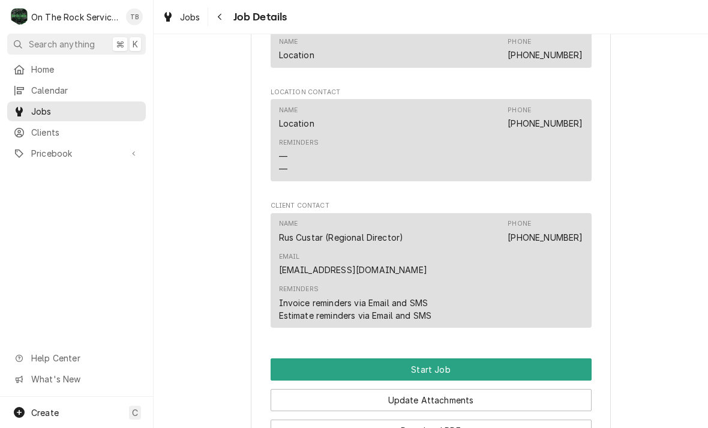
scroll to position [935, 0]
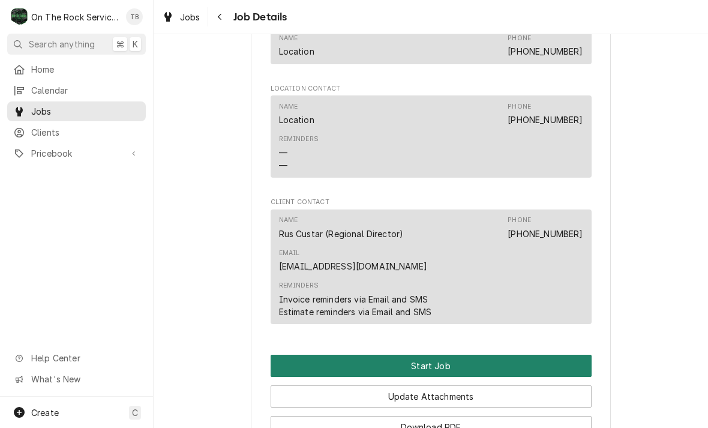
click at [448, 355] on button "Start Job" at bounding box center [431, 366] width 321 height 22
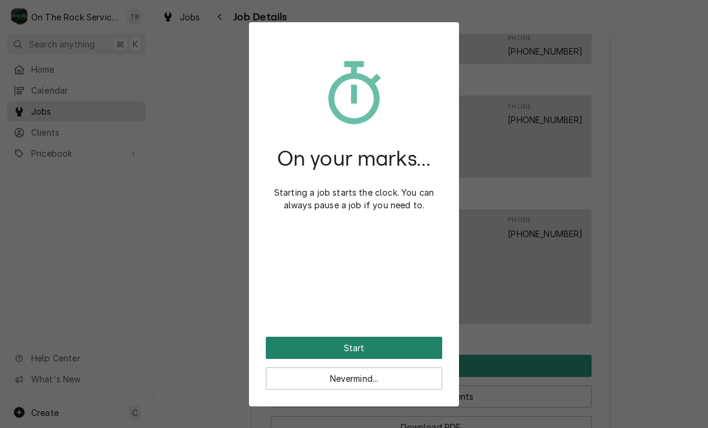
click at [406, 345] on button "Start" at bounding box center [354, 348] width 176 height 22
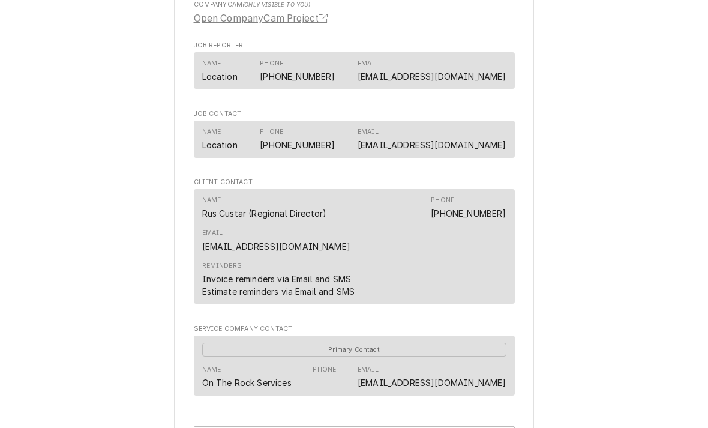
scroll to position [689, 0]
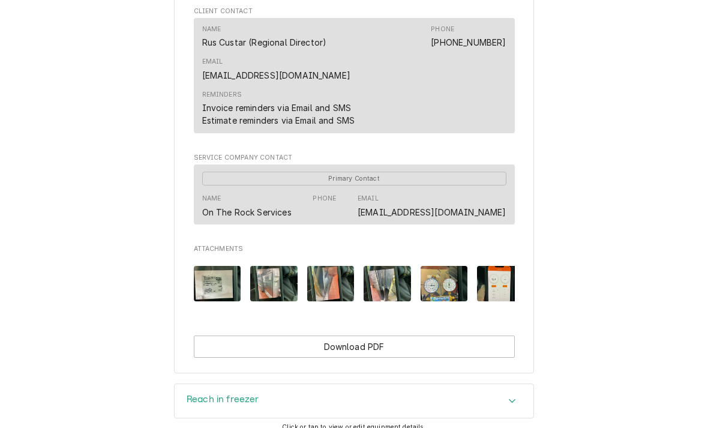
scroll to position [865, 0]
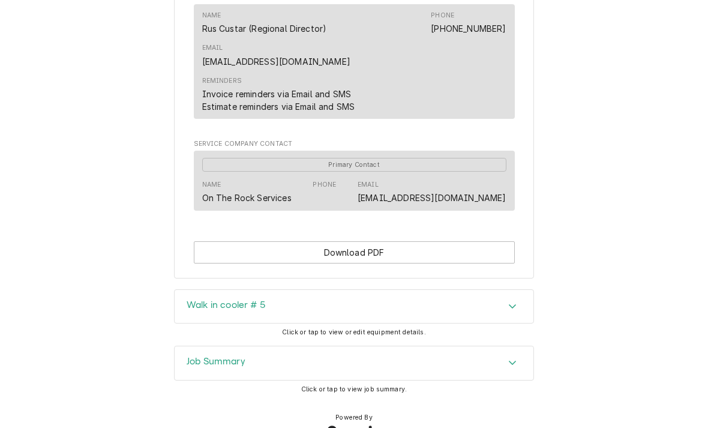
scroll to position [821, 0]
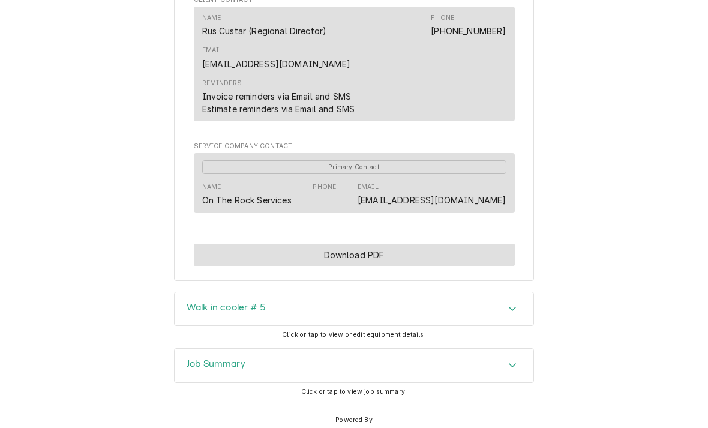
click at [422, 244] on button "Download PDF" at bounding box center [354, 255] width 321 height 22
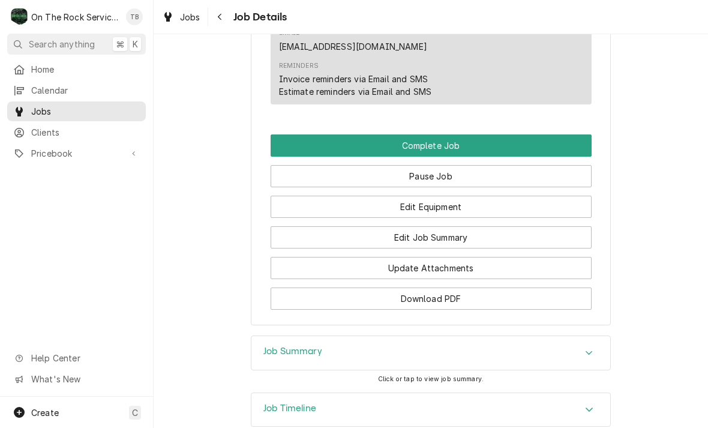
scroll to position [1425, 0]
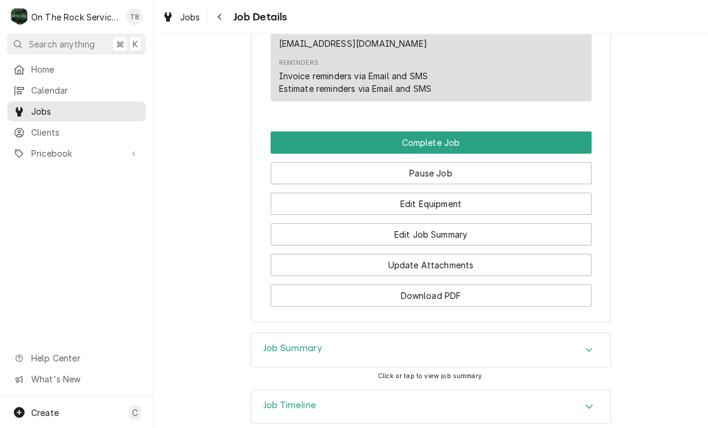
click at [446, 223] on button "Edit Job Summary" at bounding box center [431, 234] width 321 height 22
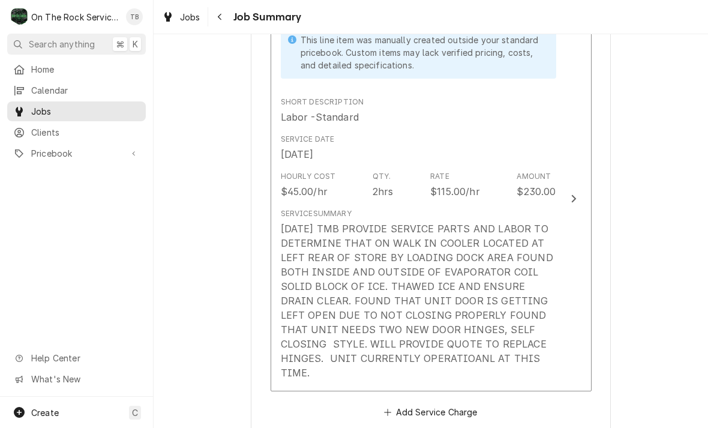
scroll to position [584, 0]
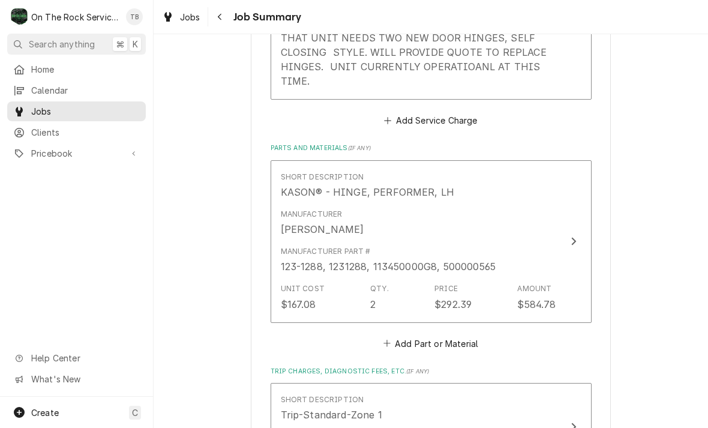
click at [535, 68] on div "7/7/25 TMB PROVIDE SERVICE PARTS AND LABOR TO DETERMINE THAT ON WALK IN COOLER …" at bounding box center [418, 9] width 275 height 158
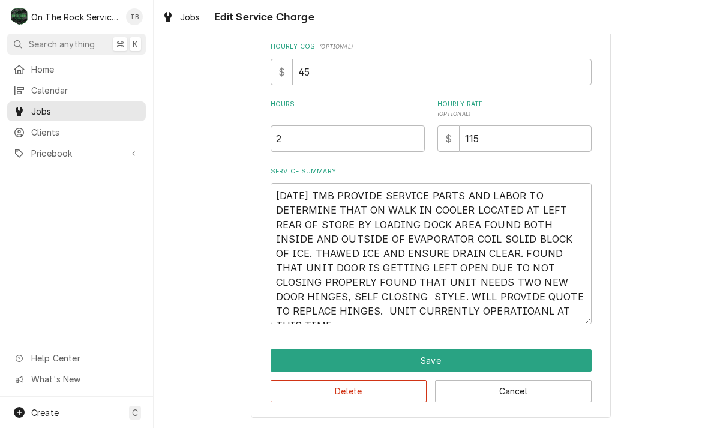
scroll to position [165, 0]
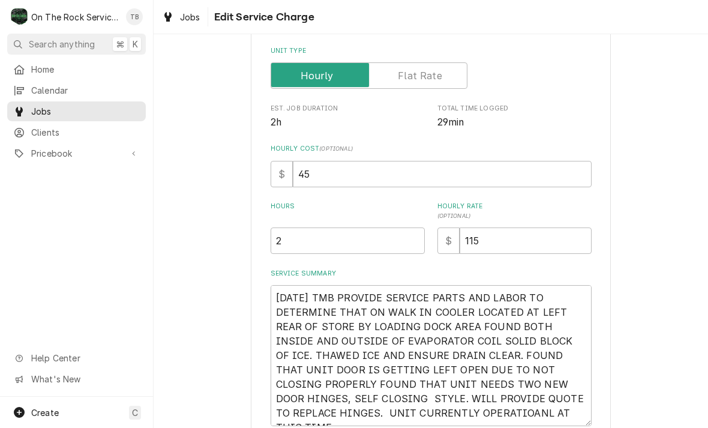
type textarea "x"
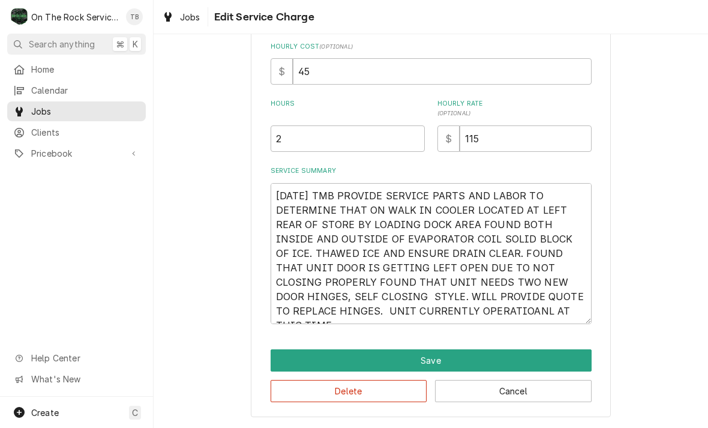
scroll to position [320, 0]
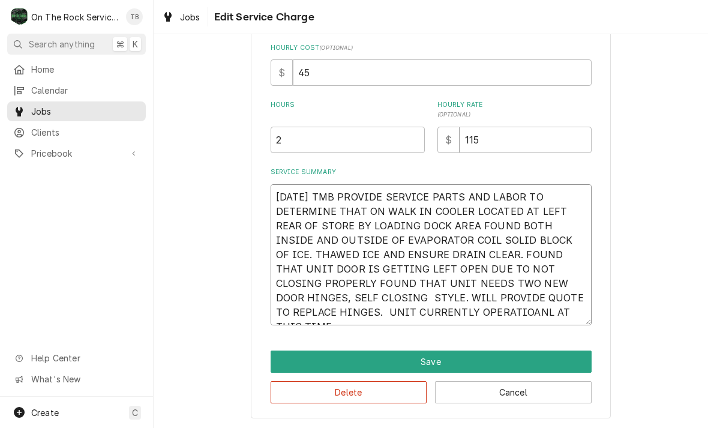
click at [502, 309] on textarea "7/7/25 TMB PROVIDE SERVICE PARTS AND LABOR TO DETERMINE THAT ON WALK IN COOLER …" at bounding box center [431, 254] width 321 height 141
type textarea "7/7/25 TMB PROVIDE SERVICE PARTS AND LABOR TO DETERMINE THAT ON WALK IN COOLER …"
type textarea "x"
type textarea "7/7/25 TMB PROVIDE SERVICE PARTS AND LABOR TO DETERMINE THAT ON WALK IN COOLER …"
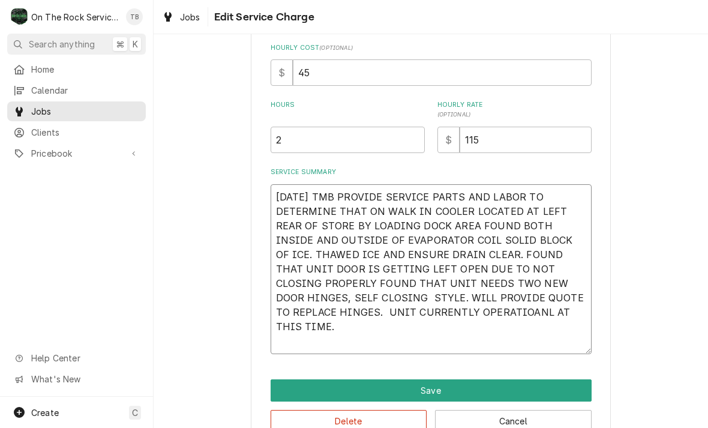
type textarea "x"
type textarea "7/7/25 TMB PROVIDE SERVICE PARTS AND LABOR TO DETERMINE THAT ON WALK IN COOLER …"
type textarea "x"
type textarea "7/7/25 TMB PROVIDE SERVICE PARTS AND LABOR TO DETERMINE THAT ON WALK IN COOLER …"
type textarea "x"
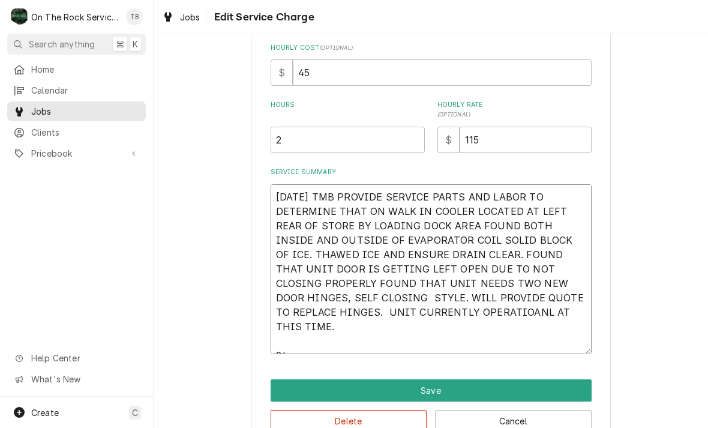
type textarea "7/7/25 TMB PROVIDE SERVICE PARTS AND LABOR TO DETERMINE THAT ON WALK IN COOLER …"
type textarea "x"
type textarea "7/7/25 TMB PROVIDE SERVICE PARTS AND LABOR TO DETERMINE THAT ON WALK IN COOLER …"
type textarea "x"
type textarea "7/7/25 TMB PROVIDE SERVICE PARTS AND LABOR TO DETERMINE THAT ON WALK IN COOLER …"
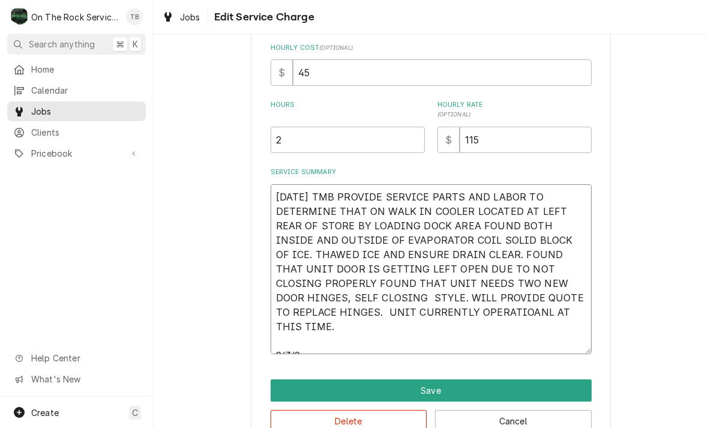
type textarea "x"
type textarea "7/7/25 TMB PROVIDE SERVICE PARTS AND LABOR TO DETERMINE THAT ON WALK IN COOLER …"
type textarea "x"
type textarea "7/7/25 TMB PROVIDE SERVICE PARTS AND LABOR TO DETERMINE THAT ON WALK IN COOLER …"
type textarea "x"
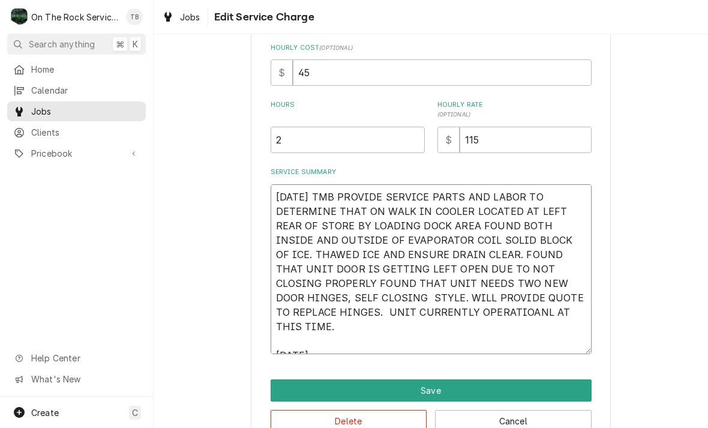
type textarea "7/7/25 TMB PROVIDE SERVICE PARTS AND LABOR TO DETERMINE THAT ON WALK IN COOLER …"
type textarea "x"
type textarea "7/7/25 TMB PROVIDE SERVICE PARTS AND LABOR TO DETERMINE THAT ON WALK IN COOLER …"
type textarea "x"
type textarea "7/7/25 TMB PROVIDE SERVICE PARTS AND LABOR TO DETERMINE THAT ON WALK IN COOLER …"
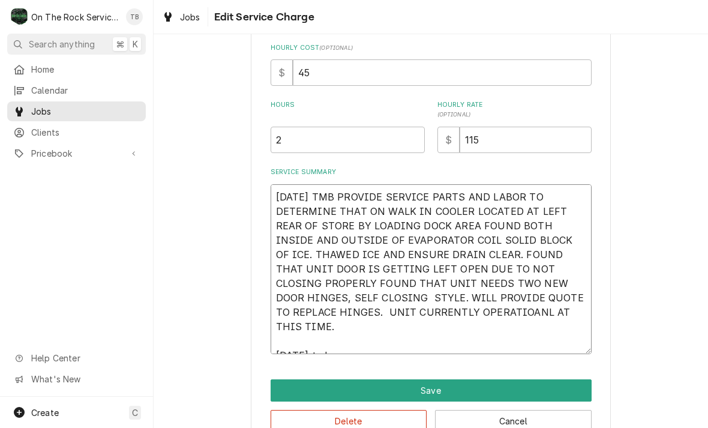
type textarea "x"
type textarea "7/7/25 TMB PROVIDE SERVICE PARTS AND LABOR TO DETERMINE THAT ON WALK IN COOLER …"
type textarea "x"
type textarea "7/7/25 TMB PROVIDE SERVICE PARTS AND LABOR TO DETERMINE THAT ON WALK IN COOLER …"
type textarea "x"
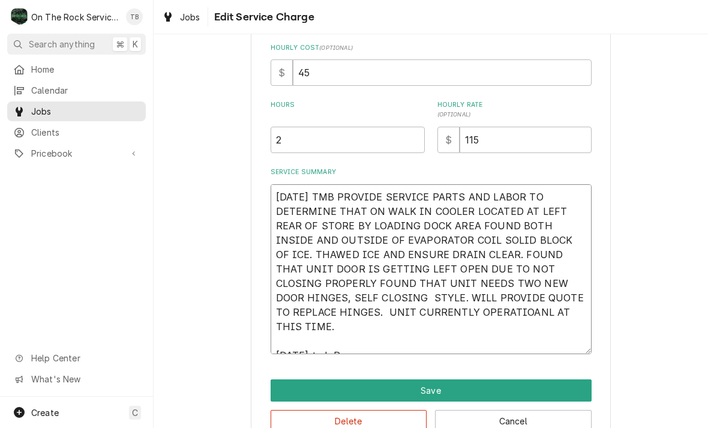
type textarea "7/7/25 TMB PROVIDE SERVICE PARTS AND LABOR TO DETERMINE THAT ON WALK IN COOLER …"
type textarea "x"
type textarea "7/7/25 TMB PROVIDE SERVICE PARTS AND LABOR TO DETERMINE THAT ON WALK IN COOLER …"
type textarea "x"
type textarea "7/7/25 TMB PROVIDE SERVICE PARTS AND LABOR TO DETERMINE THAT ON WALK IN COOLER …"
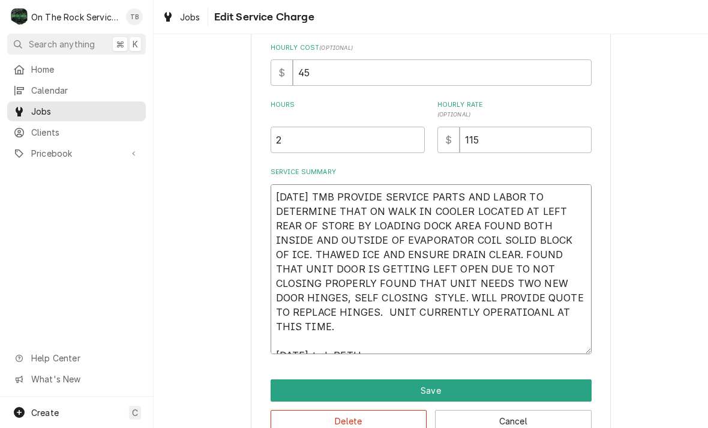
type textarea "x"
type textarea "7/7/25 TMB PROVIDE SERVICE PARTS AND LABOR TO DETERMINE THAT ON WALK IN COOLER …"
type textarea "x"
type textarea "7/7/25 TMB PROVIDE SERVICE PARTS AND LABOR TO DETERMINE THAT ON WALK IN COOLER …"
type textarea "x"
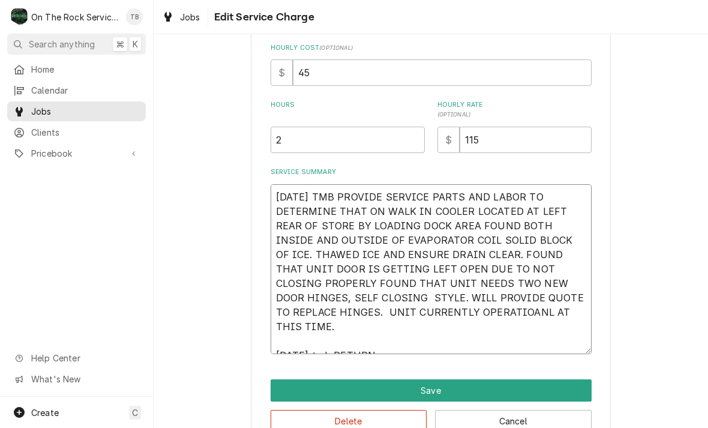
type textarea "7/7/25 TMB PROVIDE SERVICE PARTS AND LABOR TO DETERMINE THAT ON WALK IN COOLER …"
type textarea "x"
type textarea "7/7/25 TMB PROVIDE SERVICE PARTS AND LABOR TO DETERMINE THAT ON WALK IN COOLER …"
type textarea "x"
type textarea "7/7/25 TMB PROVIDE SERVICE PARTS AND LABOR TO DETERMINE THAT ON WALK IN COOLER …"
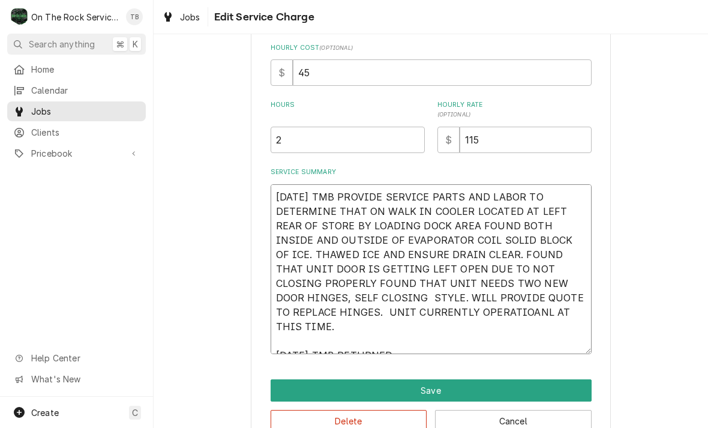
type textarea "x"
type textarea "7/7/25 TMB PROVIDE SERVICE PARTS AND LABOR TO DETERMINE THAT ON WALK IN COOLER …"
type textarea "x"
type textarea "7/7/25 TMB PROVIDE SERVICE PARTS AND LABOR TO DETERMINE THAT ON WALK IN COOLER …"
type textarea "x"
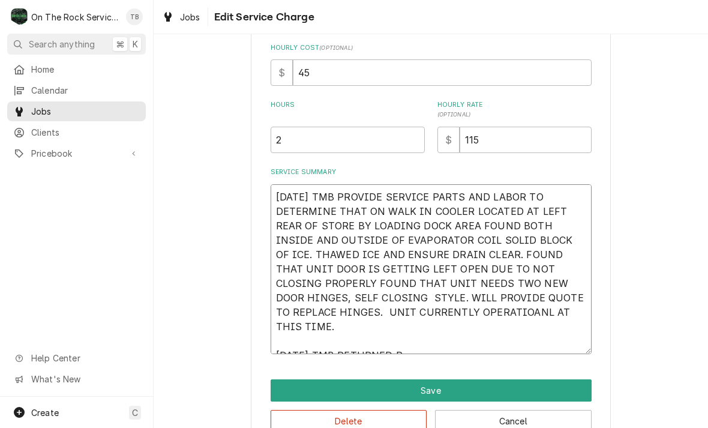
type textarea "7/7/25 TMB PROVIDE SERVICE PARTS AND LABOR TO DETERMINE THAT ON WALK IN COOLER …"
type textarea "x"
type textarea "7/7/25 TMB PROVIDE SERVICE PARTS AND LABOR TO DETERMINE THAT ON WALK IN COOLER …"
type textarea "x"
type textarea "7/7/25 TMB PROVIDE SERVICE PARTS AND LABOR TO DETERMINE THAT ON WALK IN COOLER …"
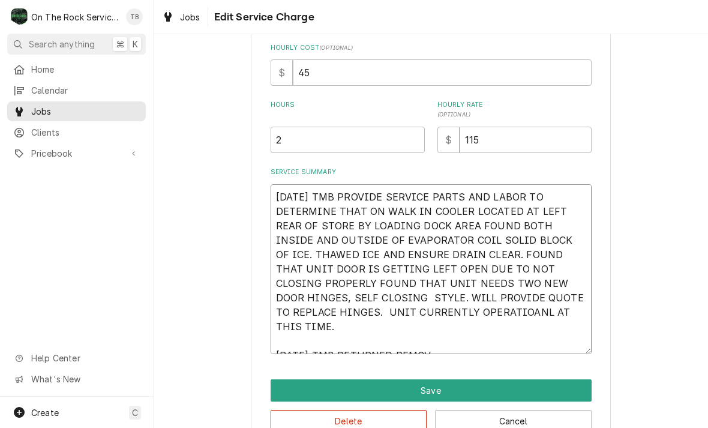
type textarea "x"
type textarea "7/7/25 TMB PROVIDE SERVICE PARTS AND LABOR TO DETERMINE THAT ON WALK IN COOLER …"
type textarea "x"
type textarea "7/7/25 TMB PROVIDE SERVICE PARTS AND LABOR TO DETERMINE THAT ON WALK IN COOLER …"
type textarea "x"
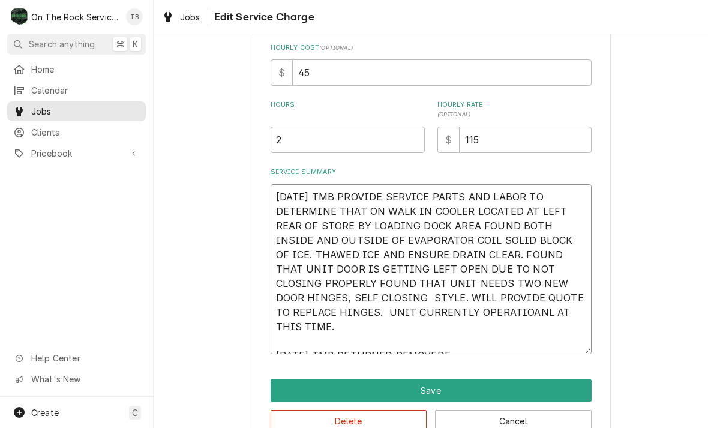
type textarea "7/7/25 TMB PROVIDE SERVICE PARTS AND LABOR TO DETERMINE THAT ON WALK IN COOLER …"
type textarea "x"
type textarea "7/7/25 TMB PROVIDE SERVICE PARTS AND LABOR TO DETERMINE THAT ON WALK IN COOLER …"
type textarea "x"
type textarea "7/7/25 TMB PROVIDE SERVICE PARTS AND LABOR TO DETERMINE THAT ON WALK IN COOLER …"
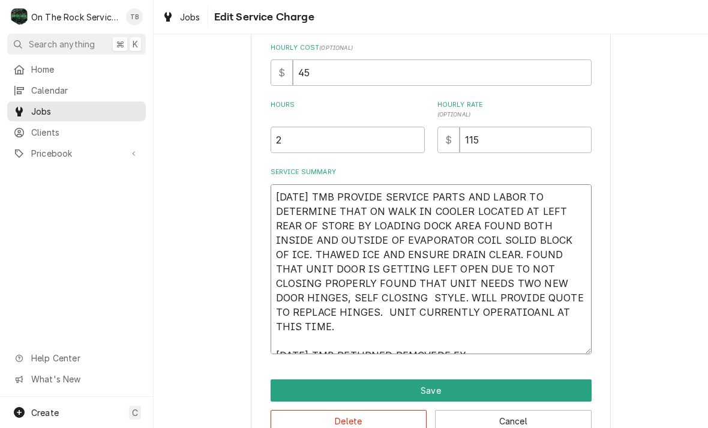
type textarea "x"
type textarea "7/7/25 TMB PROVIDE SERVICE PARTS AND LABOR TO DETERMINE THAT ON WALK IN COOLER …"
type textarea "x"
type textarea "7/7/25 TMB PROVIDE SERVICE PARTS AND LABOR TO DETERMINE THAT ON WALK IN COOLER …"
type textarea "x"
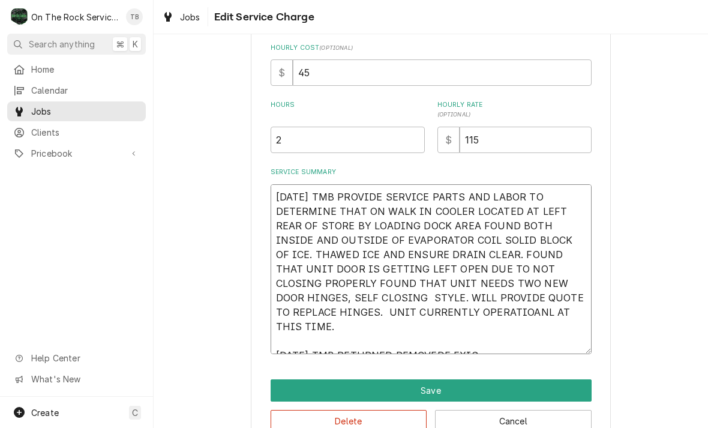
type textarea "7/7/25 TMB PROVIDE SERVICE PARTS AND LABOR TO DETERMINE THAT ON WALK IN COOLER …"
type textarea "x"
type textarea "7/7/25 TMB PROVIDE SERVICE PARTS AND LABOR TO DETERMINE THAT ON WALK IN COOLER …"
type textarea "x"
type textarea "7/7/25 TMB PROVIDE SERVICE PARTS AND LABOR TO DETERMINE THAT ON WALK IN COOLER …"
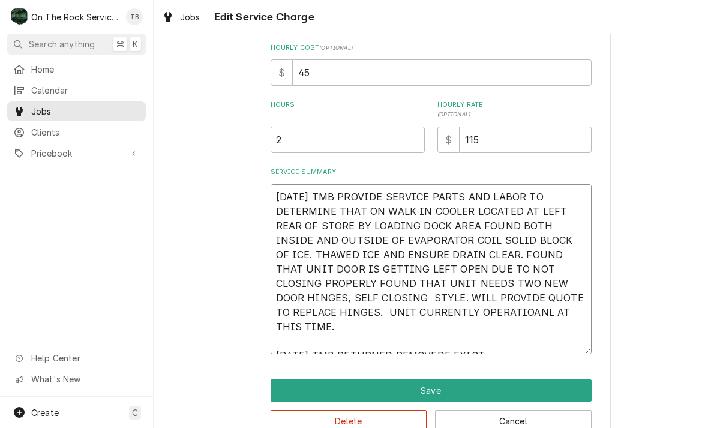
type textarea "x"
type textarea "7/7/25 TMB PROVIDE SERVICE PARTS AND LABOR TO DETERMINE THAT ON WALK IN COOLER …"
type textarea "x"
type textarea "7/7/25 TMB PROVIDE SERVICE PARTS AND LABOR TO DETERMINE THAT ON WALK IN COOLER …"
type textarea "x"
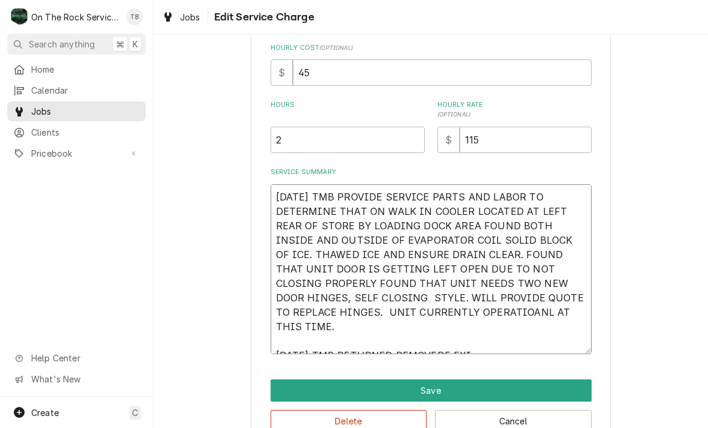
type textarea "7/7/25 TMB PROVIDE SERVICE PARTS AND LABOR TO DETERMINE THAT ON WALK IN COOLER …"
type textarea "x"
type textarea "7/7/25 TMB PROVIDE SERVICE PARTS AND LABOR TO DETERMINE THAT ON WALK IN COOLER …"
type textarea "x"
type textarea "7/7/25 TMB PROVIDE SERVICE PARTS AND LABOR TO DETERMINE THAT ON WALK IN COOLER …"
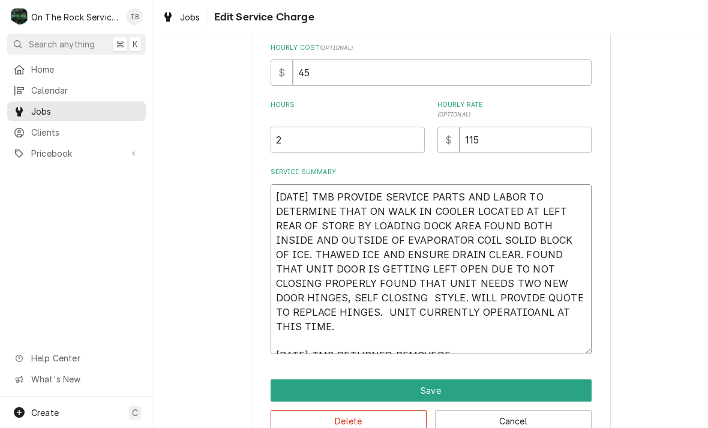
type textarea "x"
type textarea "7/7/25 TMB PROVIDE SERVICE PARTS AND LABOR TO DETERMINE THAT ON WALK IN COOLER …"
type textarea "x"
type textarea "7/7/25 TMB PROVIDE SERVICE PARTS AND LABOR TO DETERMINE THAT ON WALK IN COOLER …"
type textarea "x"
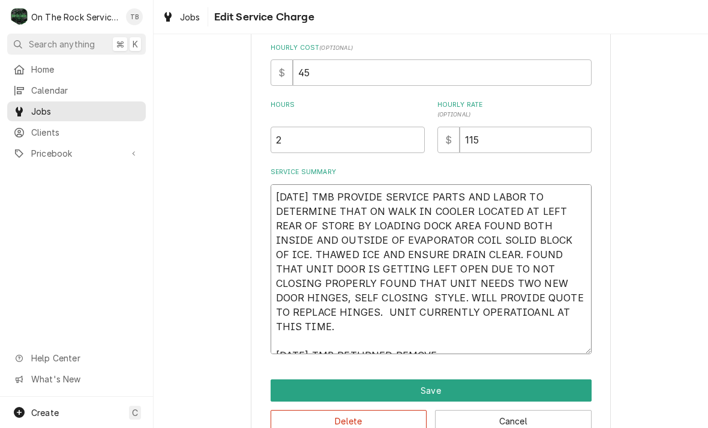
type textarea "7/7/25 TMB PROVIDE SERVICE PARTS AND LABOR TO DETERMINE THAT ON WALK IN COOLER …"
type textarea "x"
type textarea "7/7/25 TMB PROVIDE SERVICE PARTS AND LABOR TO DETERMINE THAT ON WALK IN COOLER …"
type textarea "x"
type textarea "7/7/25 TMB PROVIDE SERVICE PARTS AND LABOR TO DETERMINE THAT ON WALK IN COOLER …"
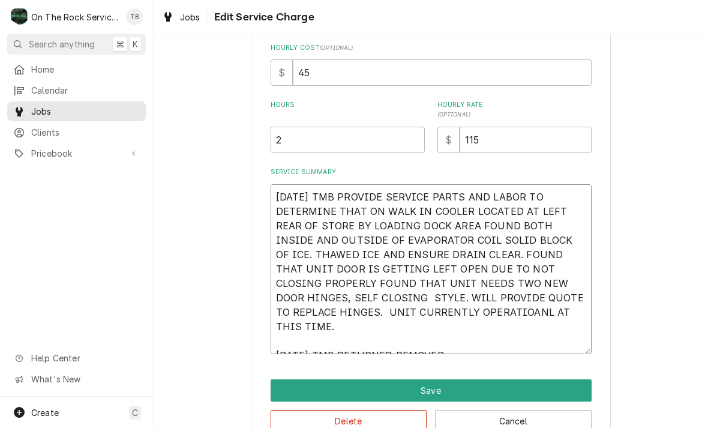
type textarea "x"
type textarea "7/7/25 TMB PROVIDE SERVICE PARTS AND LABOR TO DETERMINE THAT ON WALK IN COOLER …"
type textarea "x"
type textarea "7/7/25 TMB PROVIDE SERVICE PARTS AND LABOR TO DETERMINE THAT ON WALK IN COOLER …"
type textarea "x"
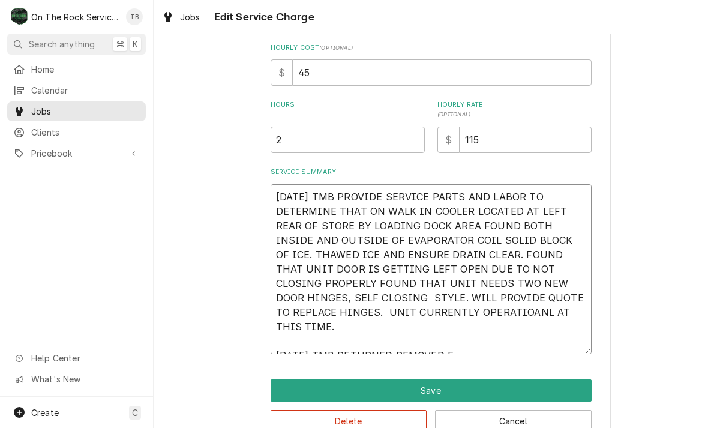
type textarea "7/7/25 TMB PROVIDE SERVICE PARTS AND LABOR TO DETERMINE THAT ON WALK IN COOLER …"
type textarea "x"
type textarea "7/7/25 TMB PROVIDE SERVICE PARTS AND LABOR TO DETERMINE THAT ON WALK IN COOLER …"
type textarea "x"
type textarea "7/7/25 TMB PROVIDE SERVICE PARTS AND LABOR TO DETERMINE THAT ON WALK IN COOLER …"
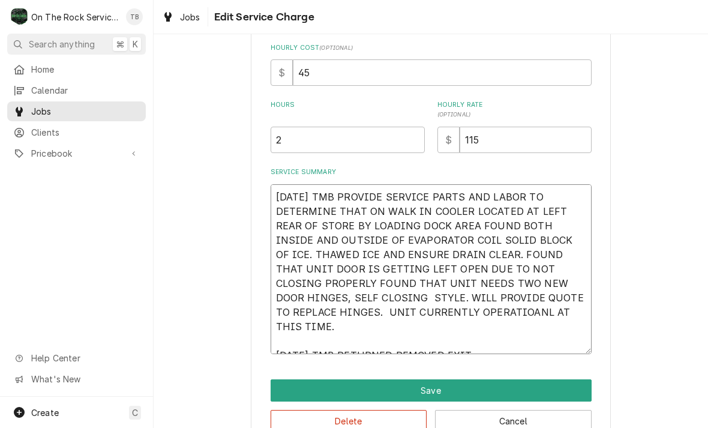
type textarea "x"
type textarea "7/7/25 TMB PROVIDE SERVICE PARTS AND LABOR TO DETERMINE THAT ON WALK IN COOLER …"
type textarea "x"
type textarea "7/7/25 TMB PROVIDE SERVICE PARTS AND LABOR TO DETERMINE THAT ON WALK IN COOLER …"
type textarea "x"
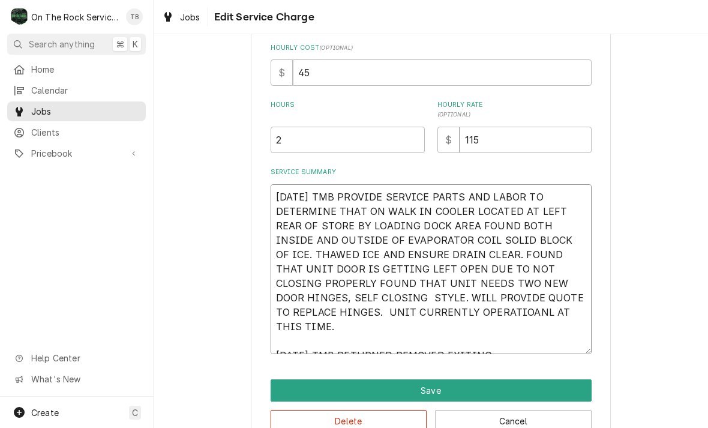
type textarea "7/7/25 TMB PROVIDE SERVICE PARTS AND LABOR TO DETERMINE THAT ON WALK IN COOLER …"
type textarea "x"
type textarea "7/7/25 TMB PROVIDE SERVICE PARTS AND LABOR TO DETERMINE THAT ON WALK IN COOLER …"
type textarea "x"
type textarea "7/7/25 TMB PROVIDE SERVICE PARTS AND LABOR TO DETERMINE THAT ON WALK IN COOLER …"
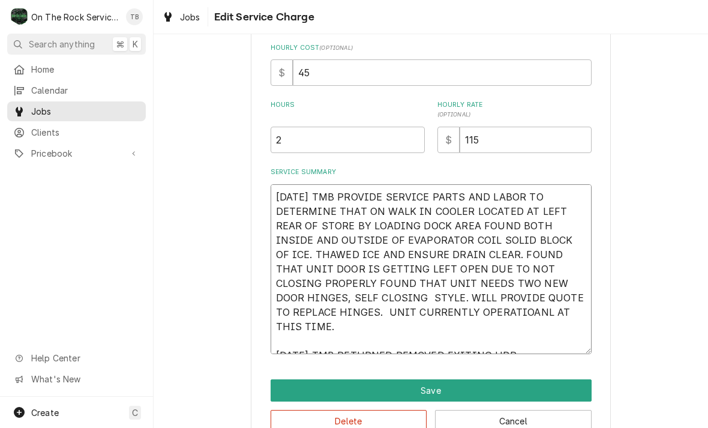
type textarea "x"
type textarea "7/7/25 TMB PROVIDE SERVICE PARTS AND LABOR TO DETERMINE THAT ON WALK IN COOLER …"
type textarea "x"
type textarea "7/7/25 TMB PROVIDE SERVICE PARTS AND LABOR TO DETERMINE THAT ON WALK IN COOLER …"
type textarea "x"
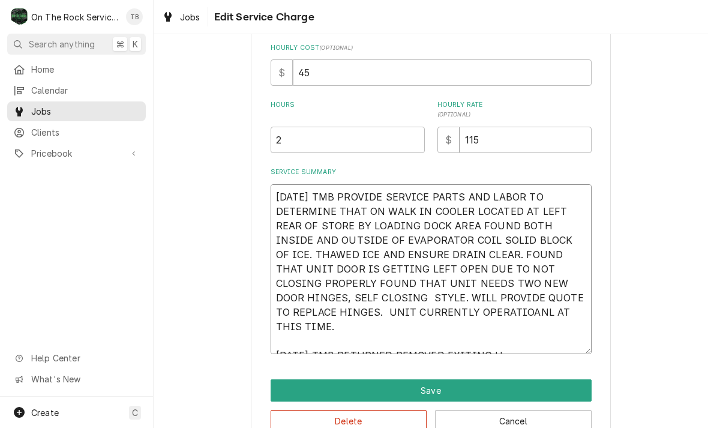
type textarea "7/7/25 TMB PROVIDE SERVICE PARTS AND LABOR TO DETERMINE THAT ON WALK IN COOLER …"
type textarea "x"
type textarea "7/7/25 TMB PROVIDE SERVICE PARTS AND LABOR TO DETERMINE THAT ON WALK IN COOLER …"
type textarea "x"
type textarea "7/7/25 TMB PROVIDE SERVICE PARTS AND LABOR TO DETERMINE THAT ON WALK IN COOLER …"
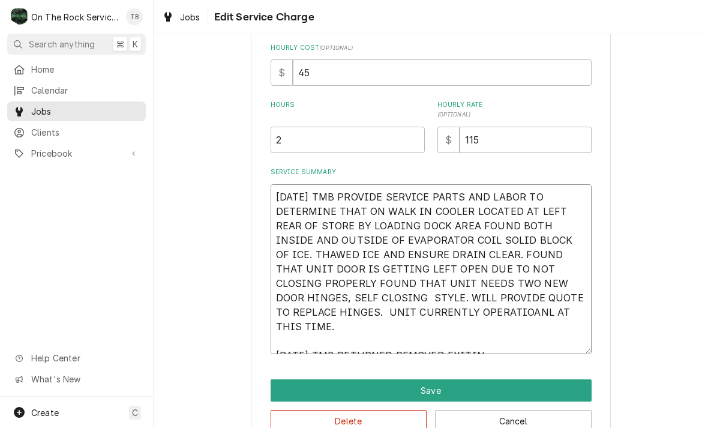
type textarea "x"
type textarea "7/7/25 TMB PROVIDE SERVICE PARTS AND LABOR TO DETERMINE THAT ON WALK IN COOLER …"
type textarea "x"
type textarea "7/7/25 TMB PROVIDE SERVICE PARTS AND LABOR TO DETERMINE THAT ON WALK IN COOLER …"
type textarea "x"
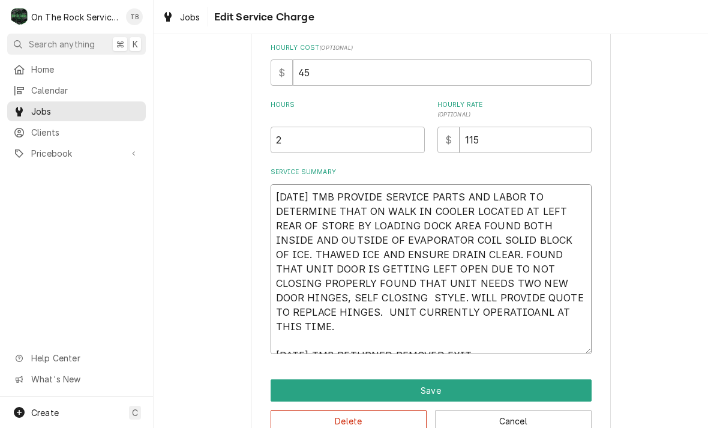
type textarea "7/7/25 TMB PROVIDE SERVICE PARTS AND LABOR TO DETERMINE THAT ON WALK IN COOLER …"
type textarea "x"
type textarea "7/7/25 TMB PROVIDE SERVICE PARTS AND LABOR TO DETERMINE THAT ON WALK IN COOLER …"
type textarea "x"
type textarea "7/7/25 TMB PROVIDE SERVICE PARTS AND LABOR TO DETERMINE THAT ON WALK IN COOLER …"
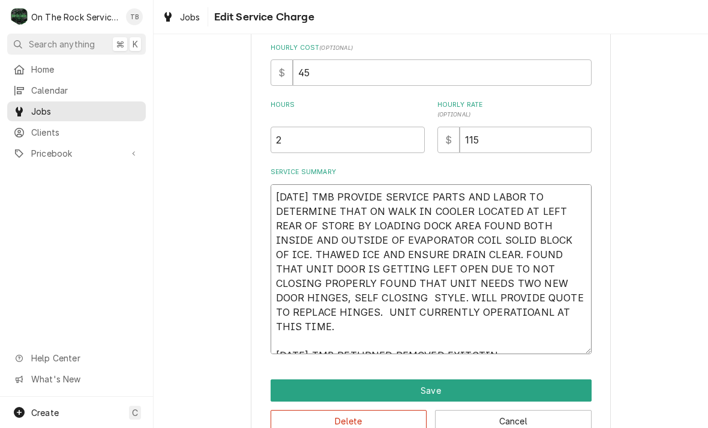
type textarea "x"
type textarea "7/7/25 TMB PROVIDE SERVICE PARTS AND LABOR TO DETERMINE THAT ON WALK IN COOLER …"
type textarea "x"
type textarea "7/7/25 TMB PROVIDE SERVICE PARTS AND LABOR TO DETERMINE THAT ON WALK IN COOLER …"
type textarea "x"
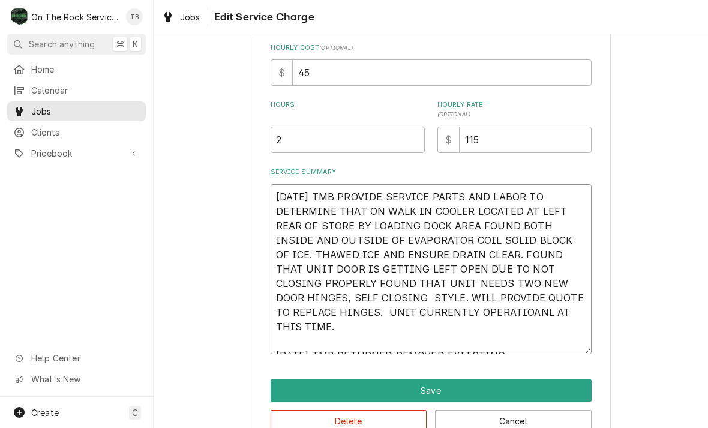
type textarea "7/7/25 TMB PROVIDE SERVICE PARTS AND LABOR TO DETERMINE THAT ON WALK IN COOLER …"
type textarea "x"
type textarea "7/7/25 TMB PROVIDE SERVICE PARTS AND LABOR TO DETERMINE THAT ON WALK IN COOLER …"
type textarea "x"
type textarea "7/7/25 TMB PROVIDE SERVICE PARTS AND LABOR TO DETERMINE THAT ON WALK IN COOLER …"
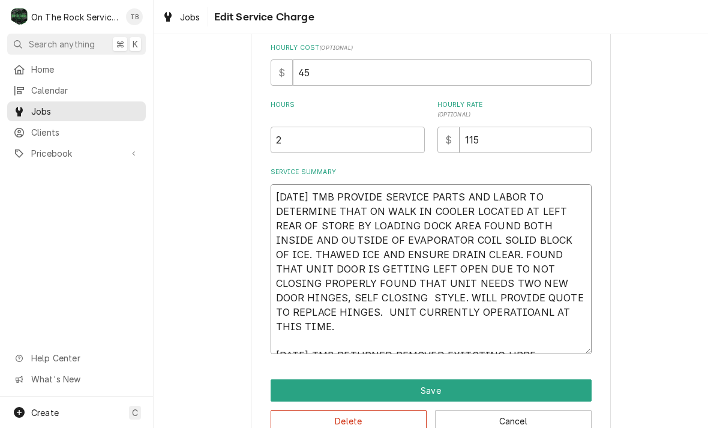
type textarea "x"
type textarea "7/7/25 TMB PROVIDE SERVICE PARTS AND LABOR TO DETERMINE THAT ON WALK IN COOLER …"
type textarea "x"
type textarea "7/7/25 TMB PROVIDE SERVICE PARTS AND LABOR TO DETERMINE THAT ON WALK IN COOLER …"
type textarea "x"
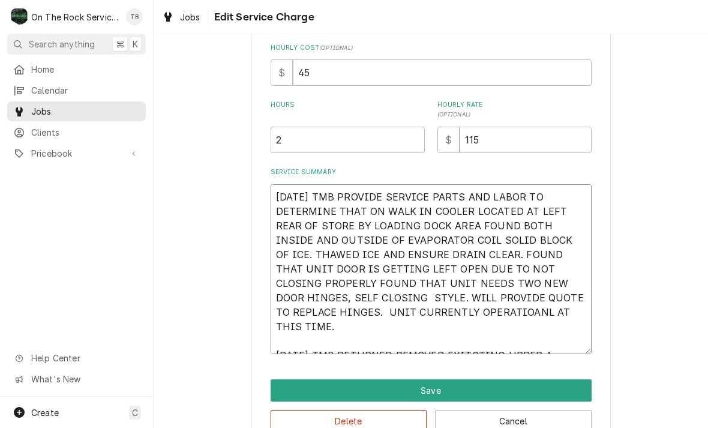
type textarea "7/7/25 TMB PROVIDE SERVICE PARTS AND LABOR TO DETERMINE THAT ON WALK IN COOLER …"
type textarea "x"
type textarea "7/7/25 TMB PROVIDE SERVICE PARTS AND LABOR TO DETERMINE THAT ON WALK IN COOLER …"
type textarea "x"
type textarea "7/7/25 TMB PROVIDE SERVICE PARTS AND LABOR TO DETERMINE THAT ON WALK IN COOLER …"
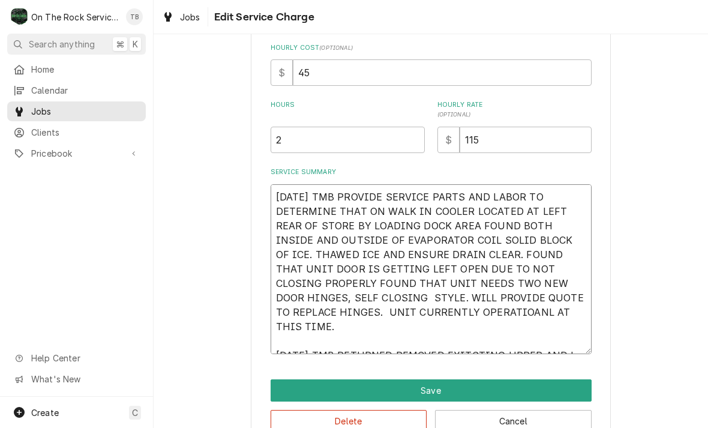
type textarea "x"
type textarea "7/7/25 TMB PROVIDE SERVICE PARTS AND LABOR TO DETERMINE THAT ON WALK IN COOLER …"
type textarea "x"
type textarea "7/7/25 TMB PROVIDE SERVICE PARTS AND LABOR TO DETERMINE THAT ON WALK IN COOLER …"
type textarea "x"
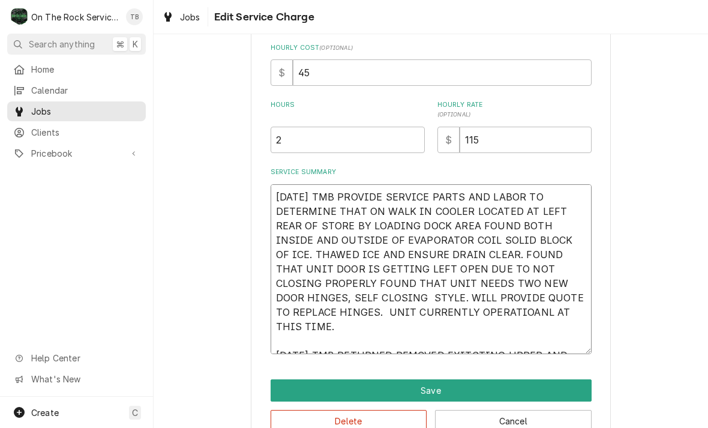
type textarea "7/7/25 TMB PROVIDE SERVICE PARTS AND LABOR TO DETERMINE THAT ON WALK IN COOLER …"
type textarea "x"
type textarea "7/7/25 TMB PROVIDE SERVICE PARTS AND LABOR TO DETERMINE THAT ON WALK IN COOLER …"
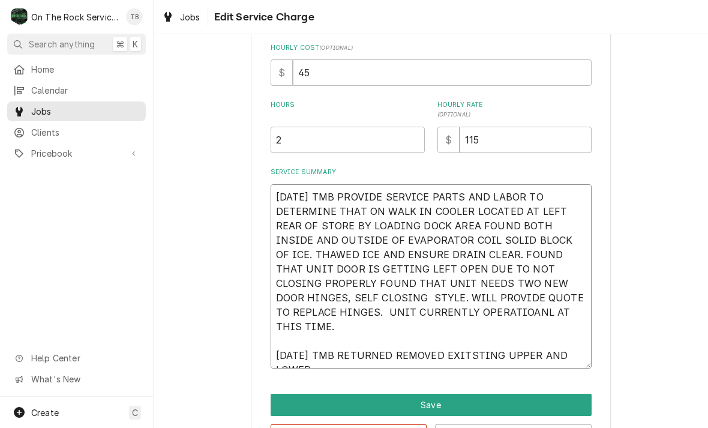
type textarea "x"
type textarea "7/7/25 TMB PROVIDE SERVICE PARTS AND LABOR TO DETERMINE THAT ON WALK IN COOLER …"
type textarea "x"
type textarea "7/7/25 TMB PROVIDE SERVICE PARTS AND LABOR TO DETERMINE THAT ON WALK IN COOLER …"
type textarea "x"
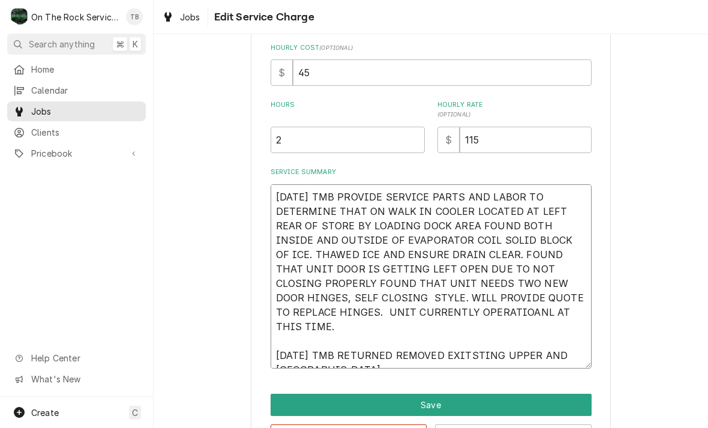
type textarea "7/7/25 TMB PROVIDE SERVICE PARTS AND LABOR TO DETERMINE THAT ON WALK IN COOLER …"
type textarea "x"
type textarea "7/7/25 TMB PROVIDE SERVICE PARTS AND LABOR TO DETERMINE THAT ON WALK IN COOLER …"
type textarea "x"
type textarea "7/7/25 TMB PROVIDE SERVICE PARTS AND LABOR TO DETERMINE THAT ON WALK IN COOLER …"
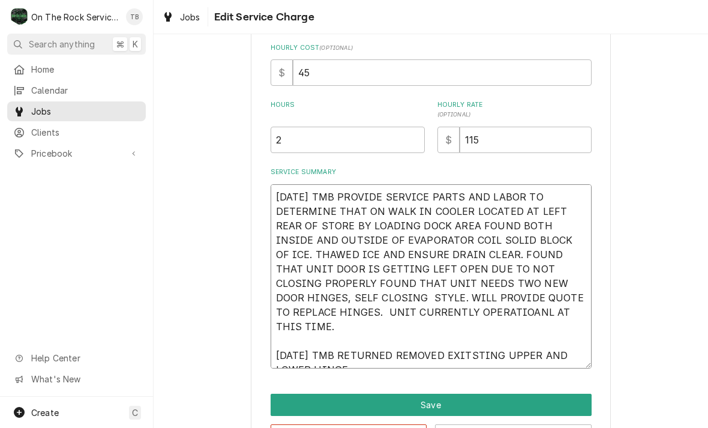
type textarea "x"
type textarea "7/7/25 TMB PROVIDE SERVICE PARTS AND LABOR TO DETERMINE THAT ON WALK IN COOLER …"
type textarea "x"
type textarea "7/7/25 TMB PROVIDE SERVICE PARTS AND LABOR TO DETERMINE THAT ON WALK IN COOLER …"
type textarea "x"
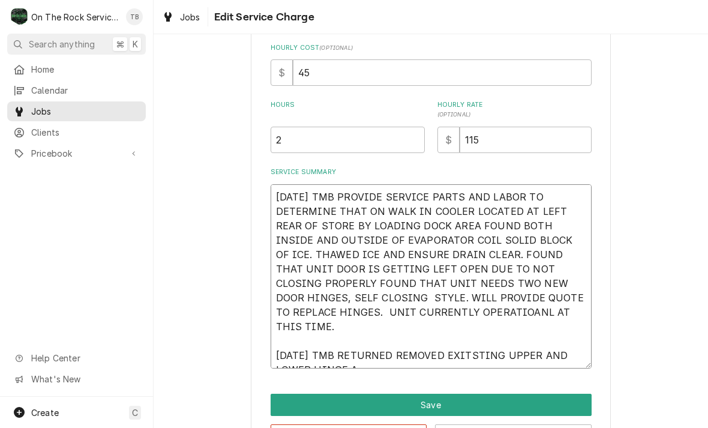
type textarea "7/7/25 TMB PROVIDE SERVICE PARTS AND LABOR TO DETERMINE THAT ON WALK IN COOLER …"
type textarea "x"
type textarea "7/7/25 TMB PROVIDE SERVICE PARTS AND LABOR TO DETERMINE THAT ON WALK IN COOLER …"
type textarea "x"
type textarea "7/7/25 TMB PROVIDE SERVICE PARTS AND LABOR TO DETERMINE THAT ON WALK IN COOLER …"
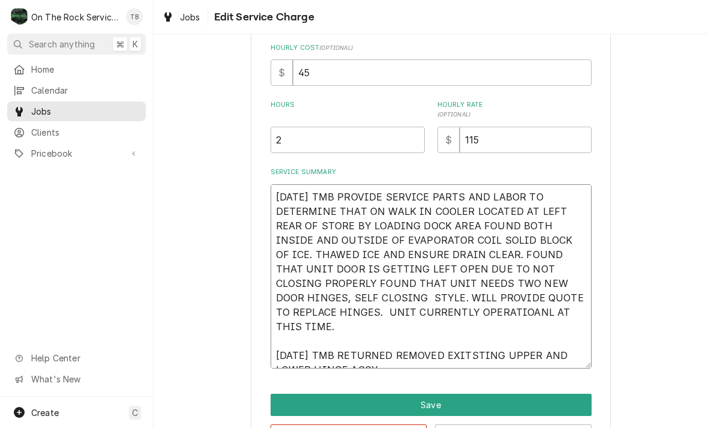
type textarea "x"
type textarea "7/7/25 TMB PROVIDE SERVICE PARTS AND LABOR TO DETERMINE THAT ON WALK IN COOLER …"
type textarea "x"
type textarea "7/7/25 TMB PROVIDE SERVICE PARTS AND LABOR TO DETERMINE THAT ON WALK IN COOLER …"
type textarea "x"
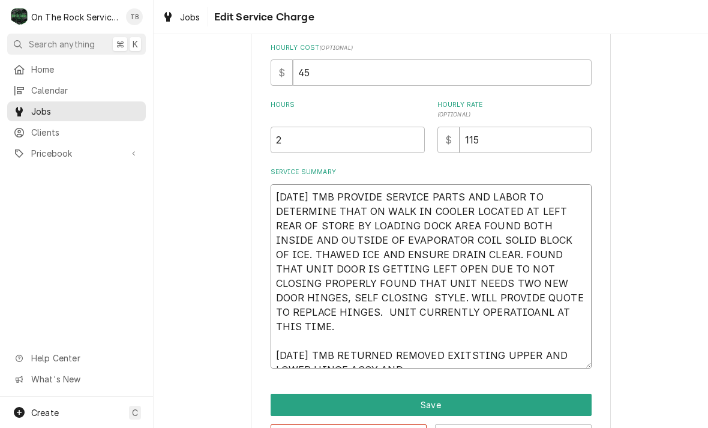
type textarea "7/7/25 TMB PROVIDE SERVICE PARTS AND LABOR TO DETERMINE THAT ON WALK IN COOLER …"
type textarea "x"
type textarea "7/7/25 TMB PROVIDE SERVICE PARTS AND LABOR TO DETERMINE THAT ON WALK IN COOLER …"
type textarea "x"
type textarea "7/7/25 TMB PROVIDE SERVICE PARTS AND LABOR TO DETERMINE THAT ON WALK IN COOLER …"
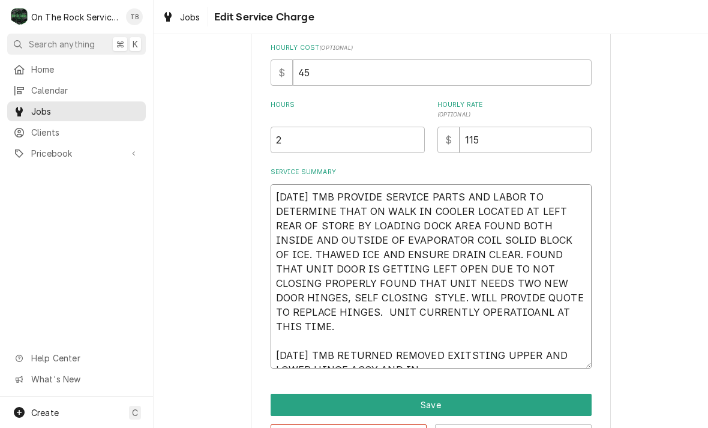
type textarea "x"
type textarea "7/7/25 TMB PROVIDE SERVICE PARTS AND LABOR TO DETERMINE THAT ON WALK IN COOLER …"
type textarea "x"
type textarea "7/7/25 TMB PROVIDE SERVICE PARTS AND LABOR TO DETERMINE THAT ON WALK IN COOLER …"
type textarea "x"
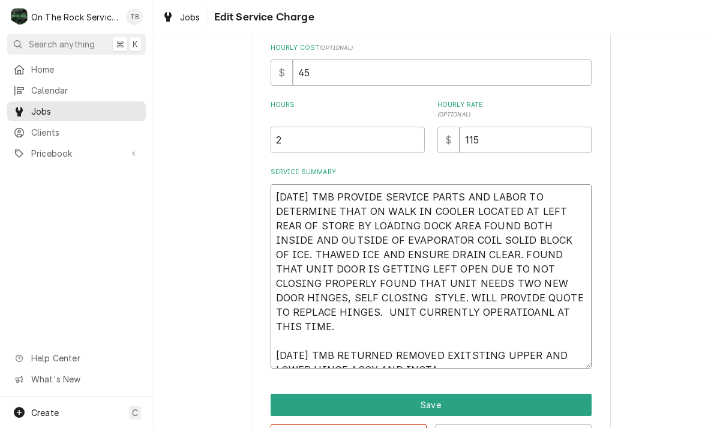
type textarea "7/7/25 TMB PROVIDE SERVICE PARTS AND LABOR TO DETERMINE THAT ON WALK IN COOLER …"
type textarea "x"
type textarea "7/7/25 TMB PROVIDE SERVICE PARTS AND LABOR TO DETERMINE THAT ON WALK IN COOLER …"
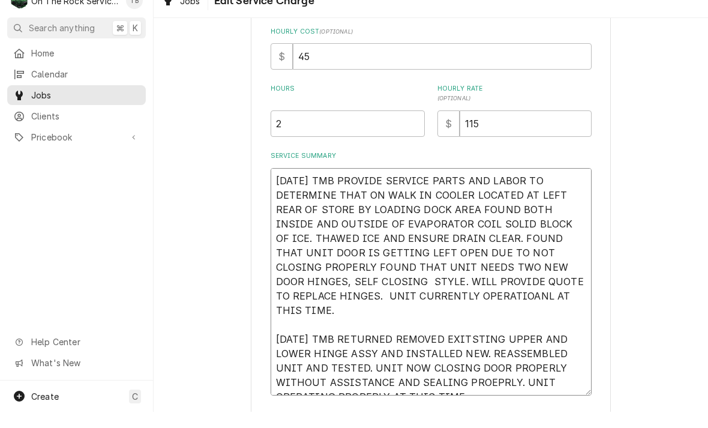
click at [447, 372] on textarea "7/7/25 TMB PROVIDE SERVICE PARTS AND LABOR TO DETERMINE THAT ON WALK IN COOLER …" at bounding box center [431, 297] width 321 height 227
click at [471, 320] on textarea "7/7/25 TMB PROVIDE SERVICE PARTS AND LABOR TO DETERMINE THAT ON WALK IN COOLER …" at bounding box center [431, 297] width 321 height 227
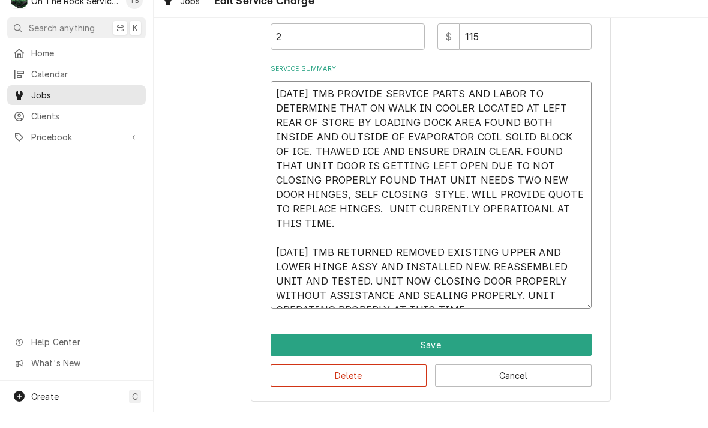
scroll to position [406, 0]
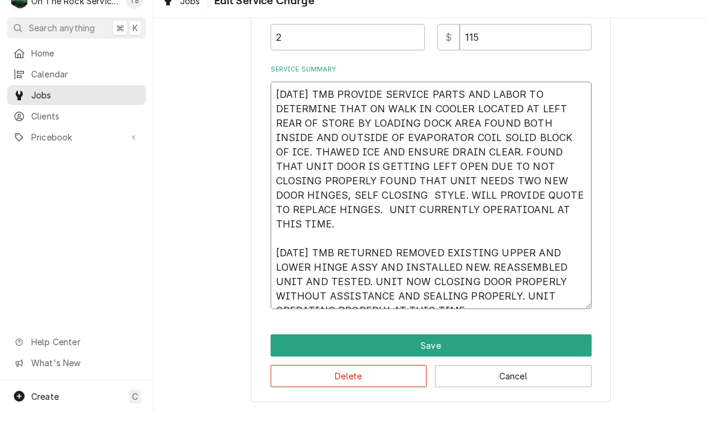
click at [381, 208] on textarea "7/7/25 TMB PROVIDE SERVICE PARTS AND LABOR TO DETERMINE THAT ON WALK IN COOLER …" at bounding box center [431, 211] width 321 height 227
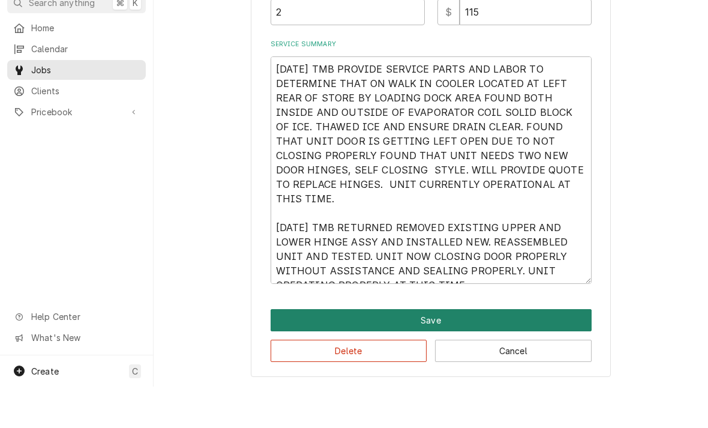
click at [430, 350] on button "Save" at bounding box center [431, 361] width 321 height 22
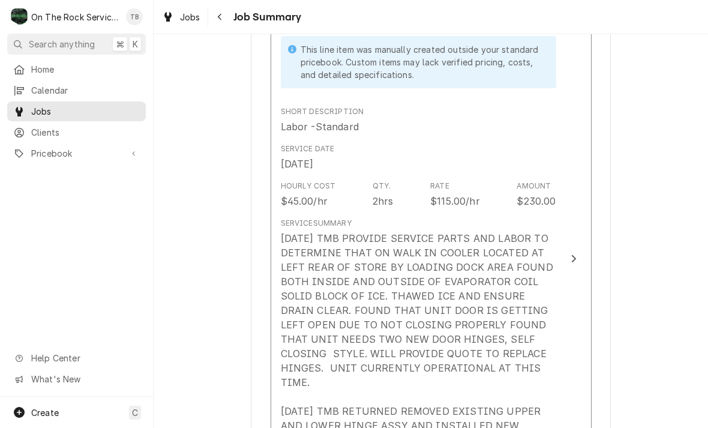
scroll to position [578, 0]
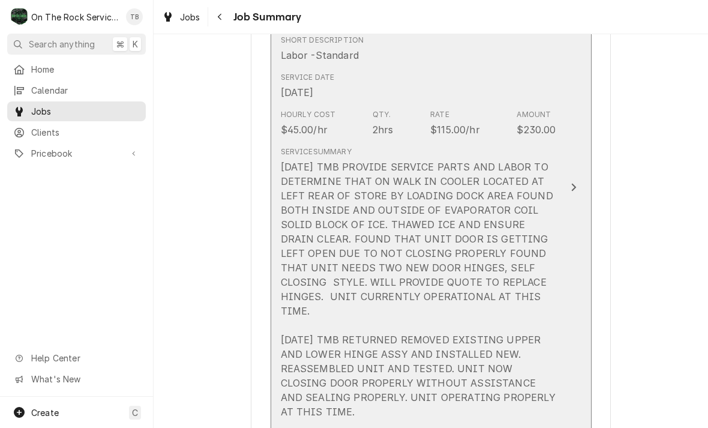
click at [469, 277] on div "7/7/25 TMB PROVIDE SERVICE PARTS AND LABOR TO DETERMINE THAT ON WALK IN COOLER …" at bounding box center [418, 289] width 275 height 259
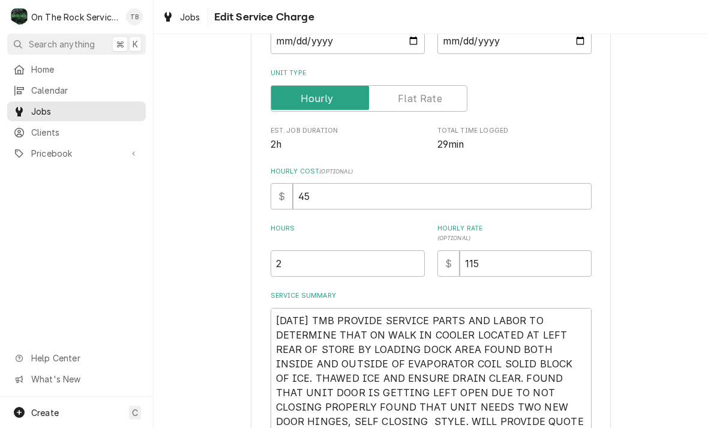
scroll to position [197, 0]
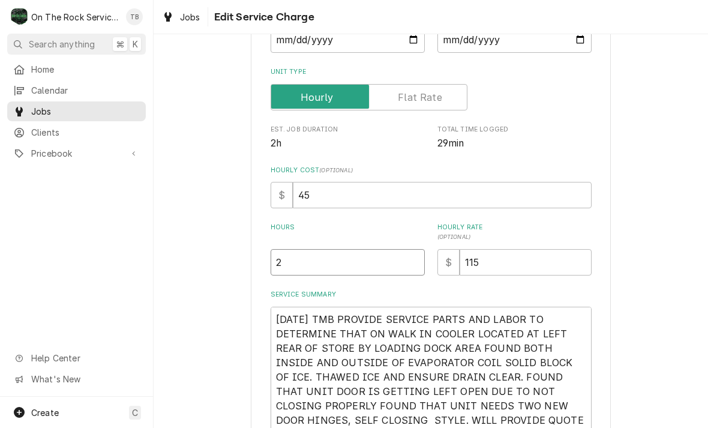
click at [310, 267] on input "2" at bounding box center [348, 262] width 154 height 26
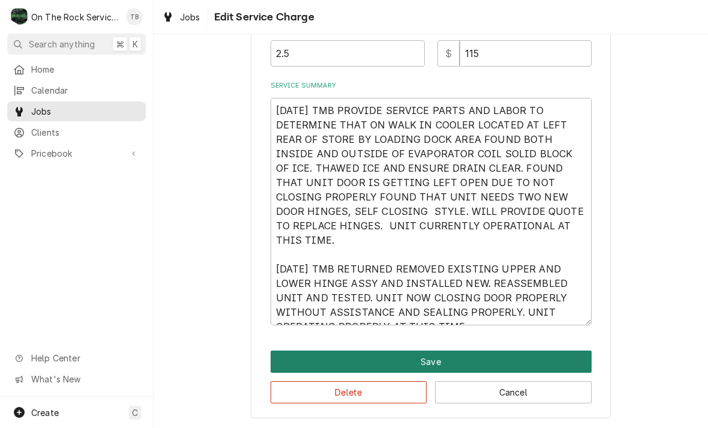
click at [438, 359] on button "Save" at bounding box center [431, 361] width 321 height 22
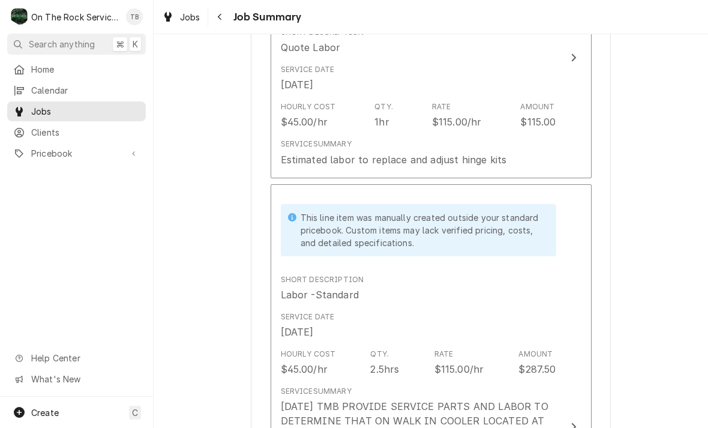
scroll to position [646, 0]
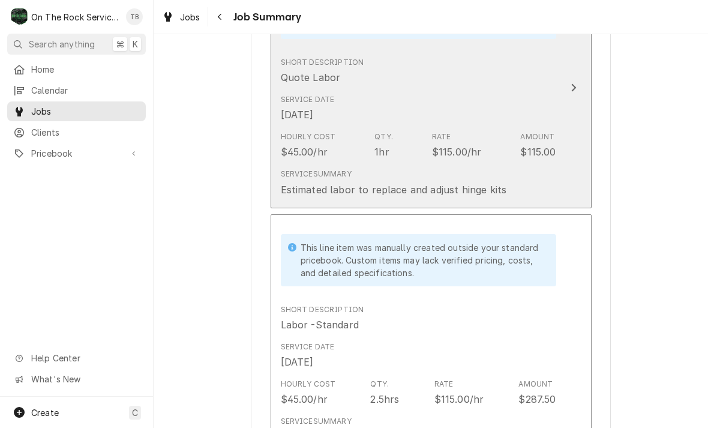
click at [536, 131] on div "Amount" at bounding box center [537, 136] width 34 height 11
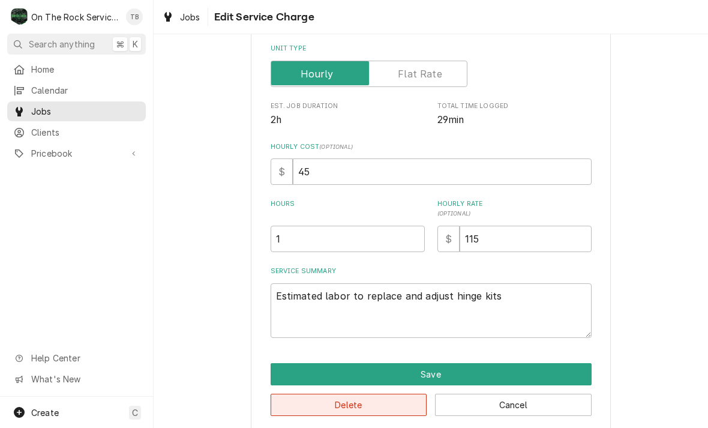
click at [367, 404] on button "Delete" at bounding box center [349, 405] width 157 height 22
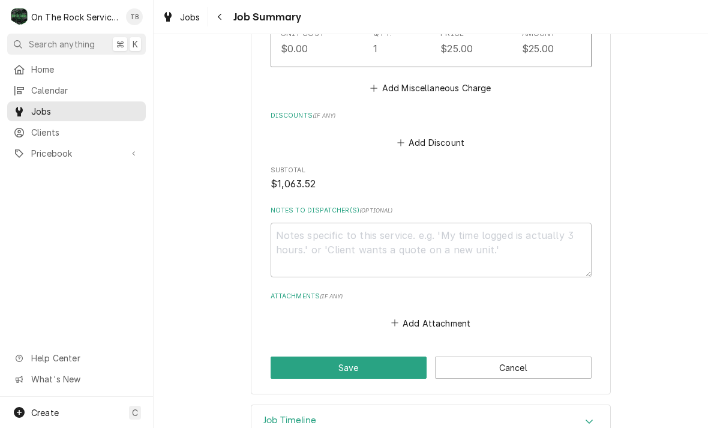
scroll to position [1320, 0]
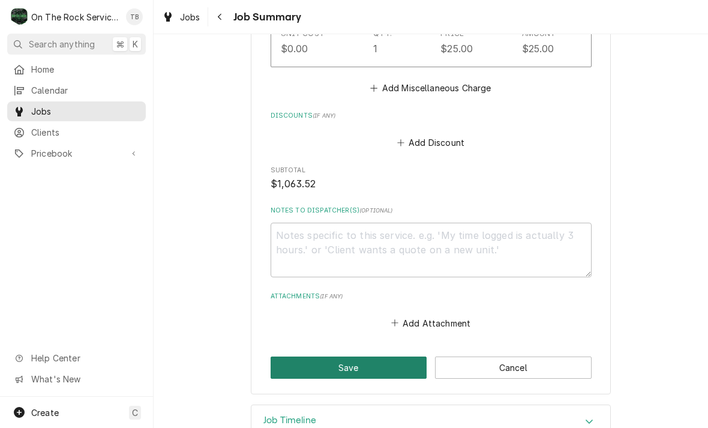
click at [358, 356] on button "Save" at bounding box center [349, 367] width 157 height 22
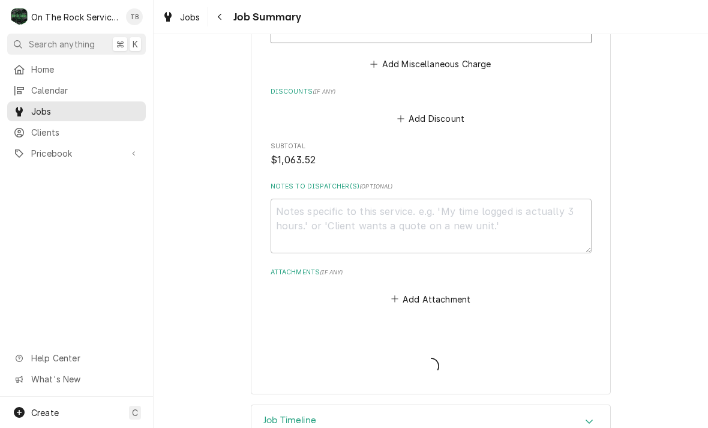
scroll to position [1344, 0]
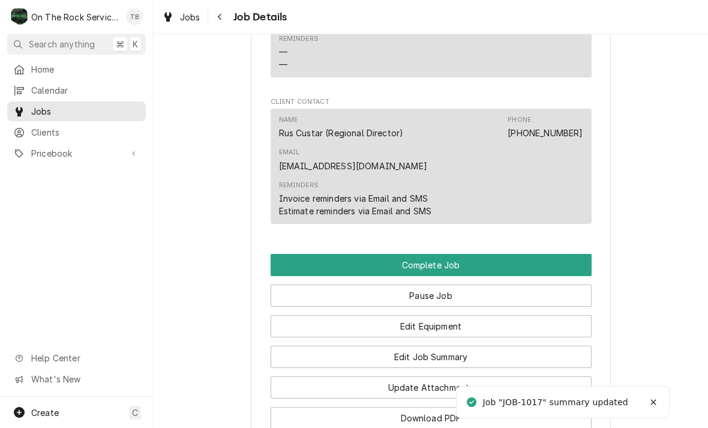
scroll to position [1225, 0]
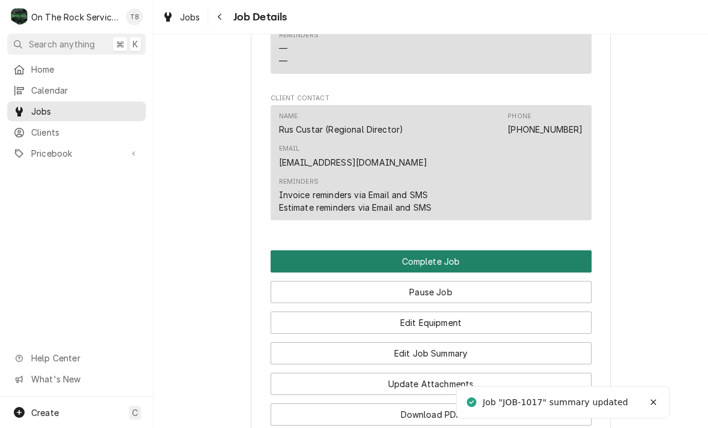
click at [450, 250] on button "Complete Job" at bounding box center [431, 261] width 321 height 22
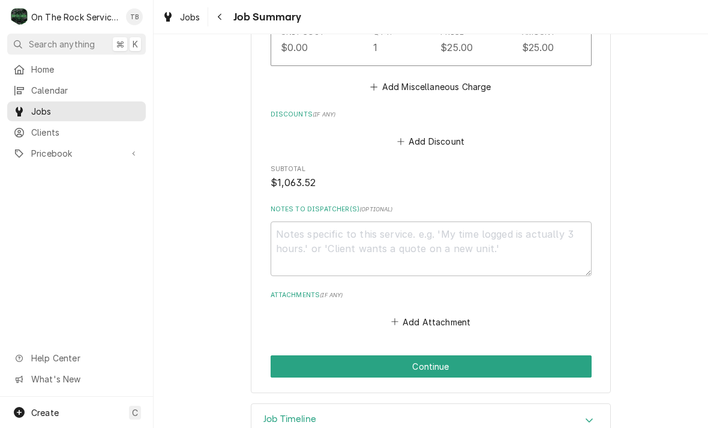
scroll to position [1320, 0]
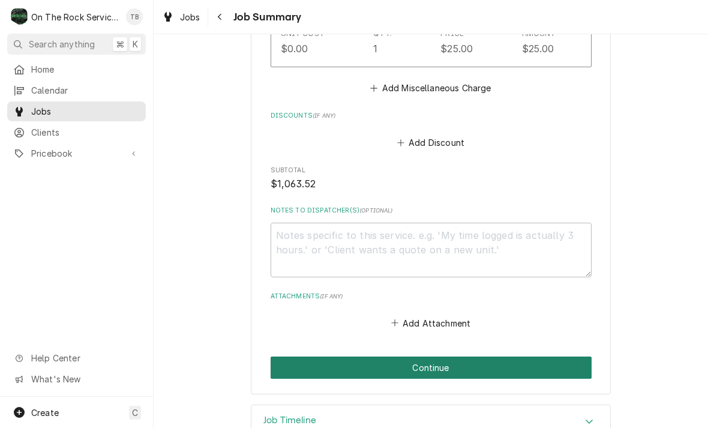
click at [441, 356] on button "Continue" at bounding box center [431, 367] width 321 height 22
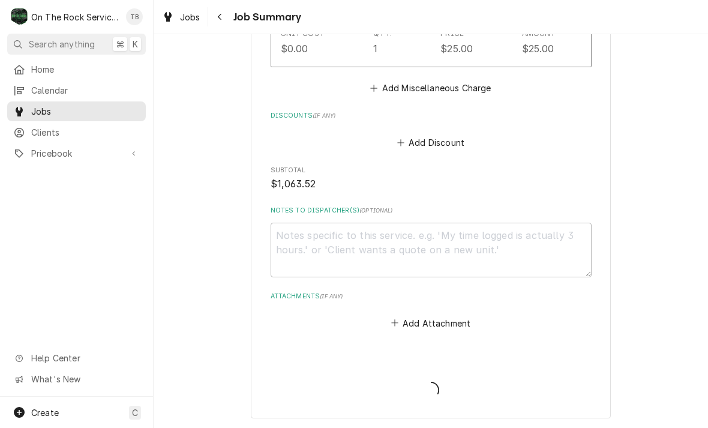
type textarea "x"
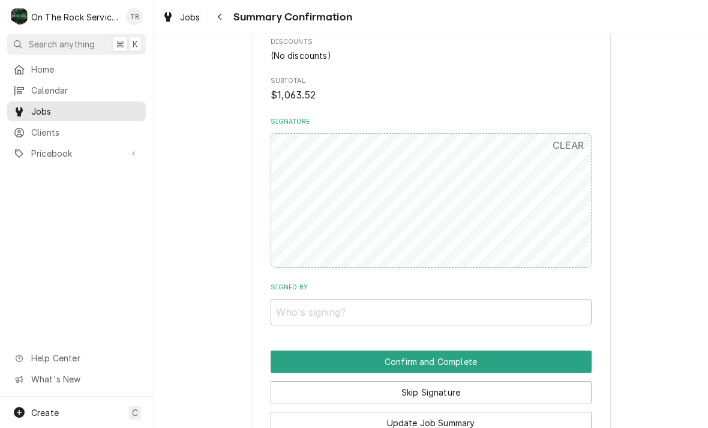
scroll to position [1096, 0]
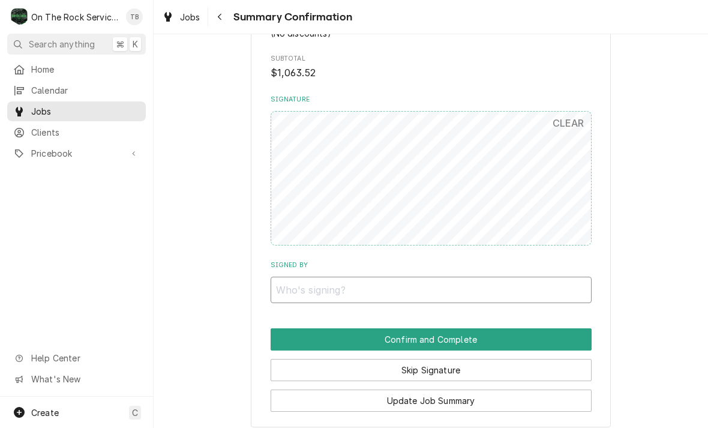
click at [316, 281] on input "Signed By" at bounding box center [431, 290] width 321 height 26
type input "JESS"
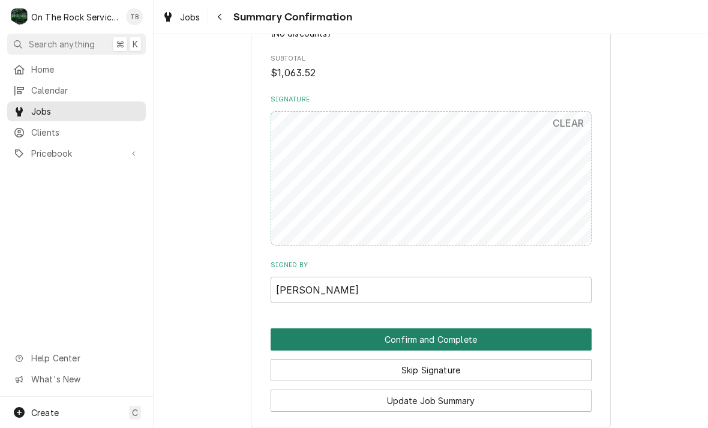
click at [398, 328] on button "Confirm and Complete" at bounding box center [431, 339] width 321 height 22
